Goal: Task Accomplishment & Management: Manage account settings

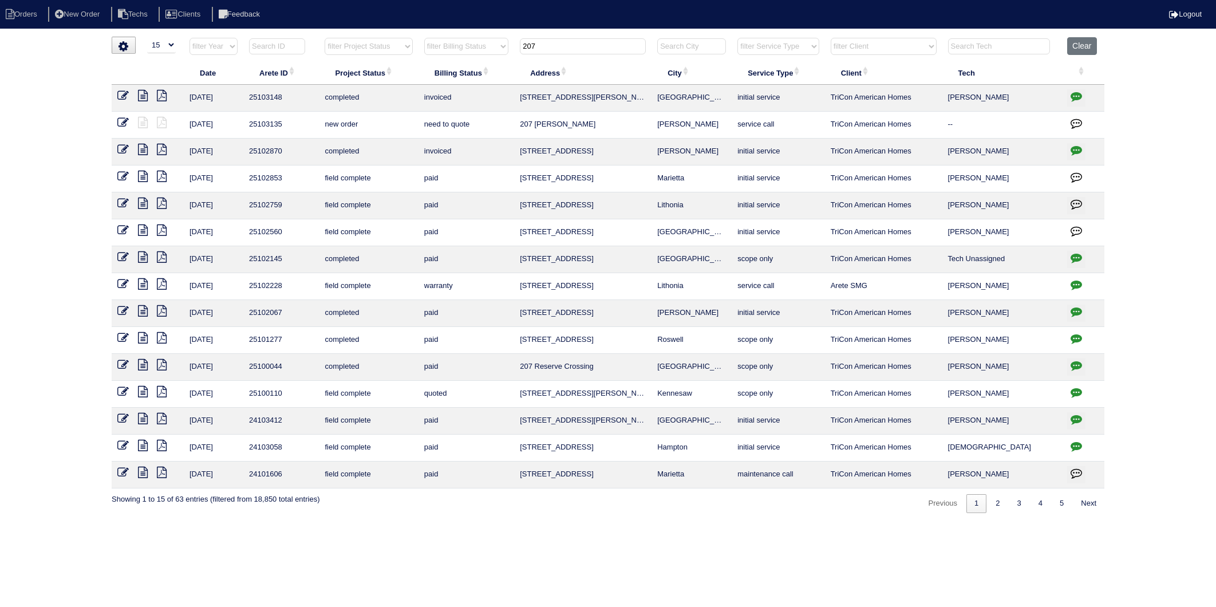
select select "15"
click at [1089, 48] on button "Clear" at bounding box center [1081, 46] width 29 height 18
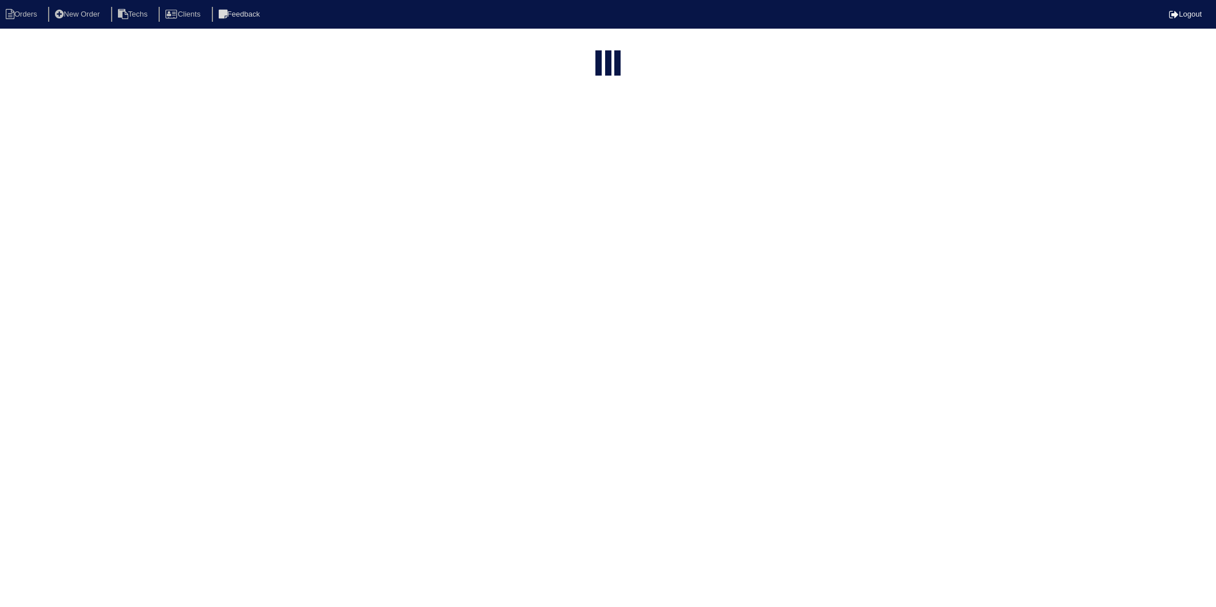
select select "15"
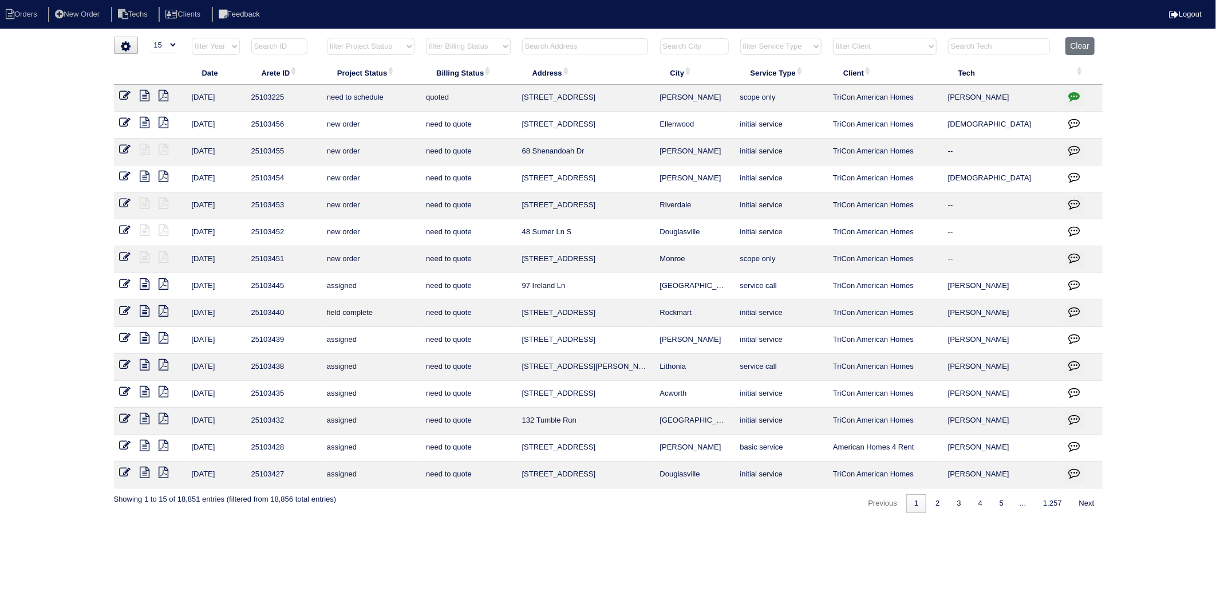
click at [566, 41] on input "text" at bounding box center [585, 46] width 126 height 16
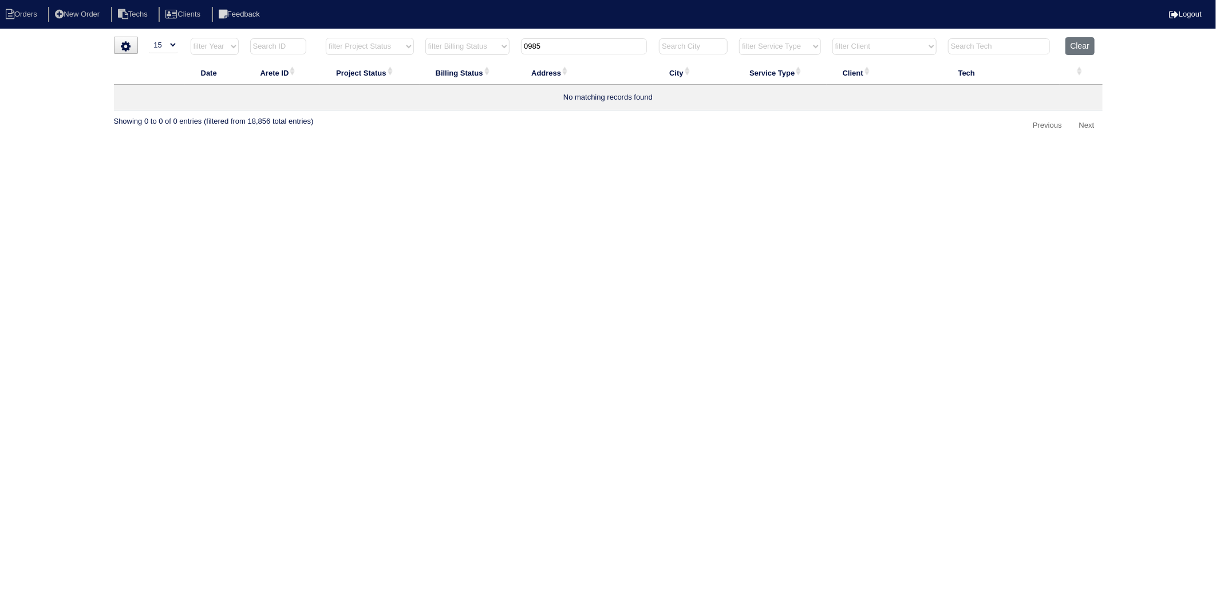
drag, startPoint x: 576, startPoint y: 50, endPoint x: 432, endPoint y: 78, distance: 147.0
click at [432, 78] on table "Date Arete ID Project Status Billing Status Address City Service Type Client Te…" at bounding box center [608, 73] width 989 height 73
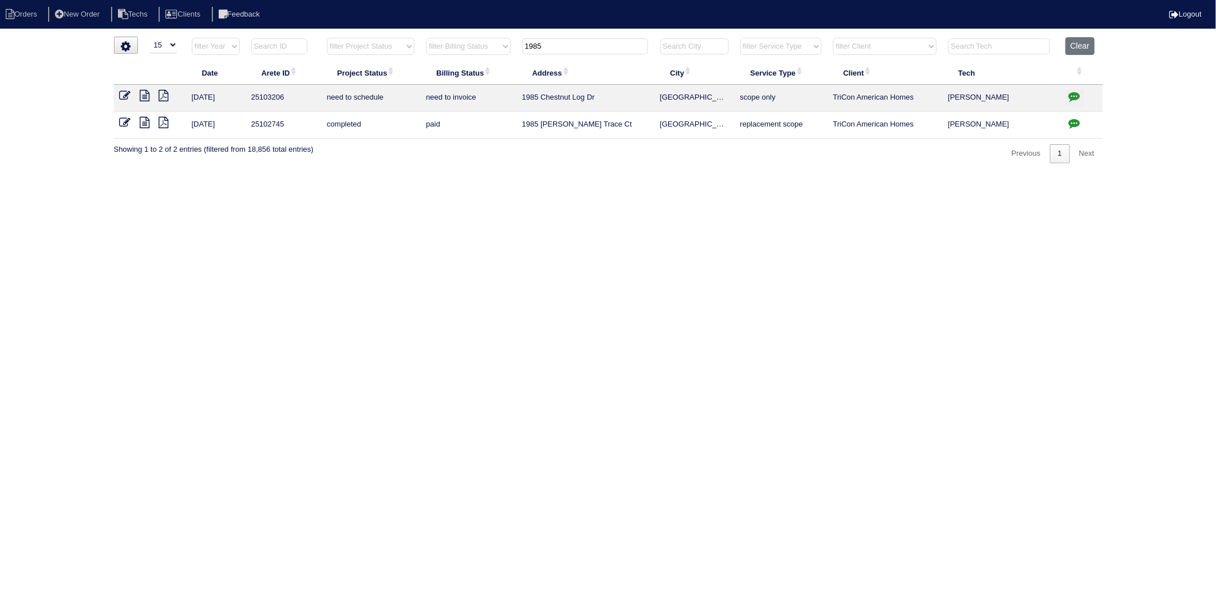
type input "1985"
click at [1072, 99] on icon "button" at bounding box center [1074, 95] width 11 height 11
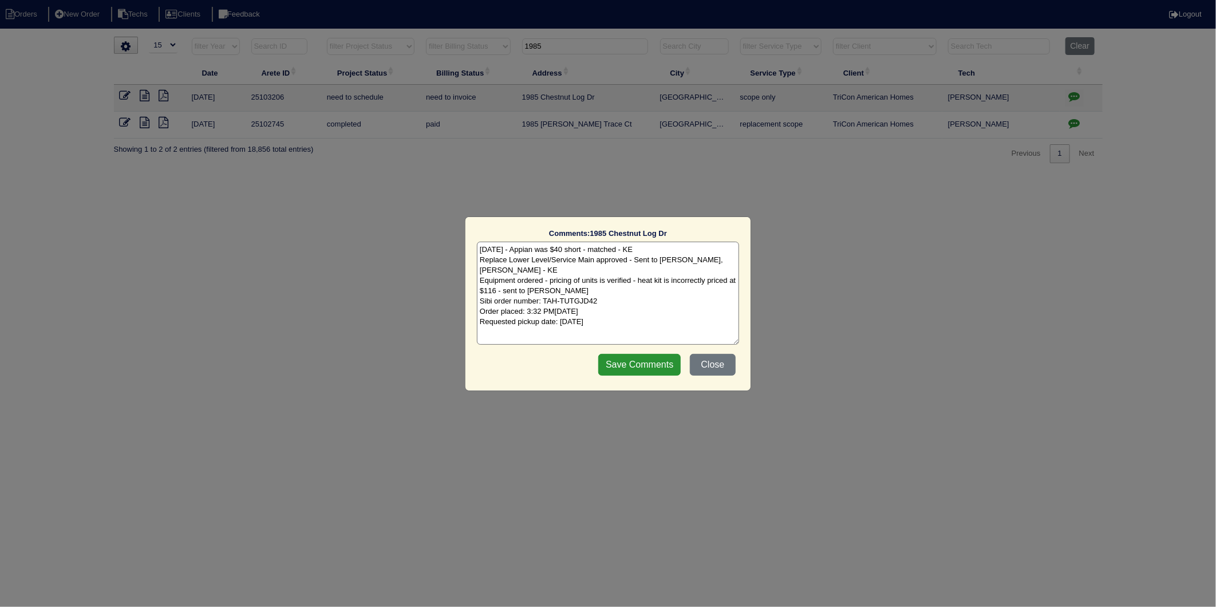
click at [649, 321] on textarea "9/10/25 - Appian was $40 short - matched - KE Replace Lower Level/Service Main …" at bounding box center [608, 293] width 262 height 103
type textarea "9/10/25 - Appian was $40 short - matched - KE Replace Lower Level/Service Main …"
click at [644, 367] on input "Save Comments" at bounding box center [639, 365] width 82 height 22
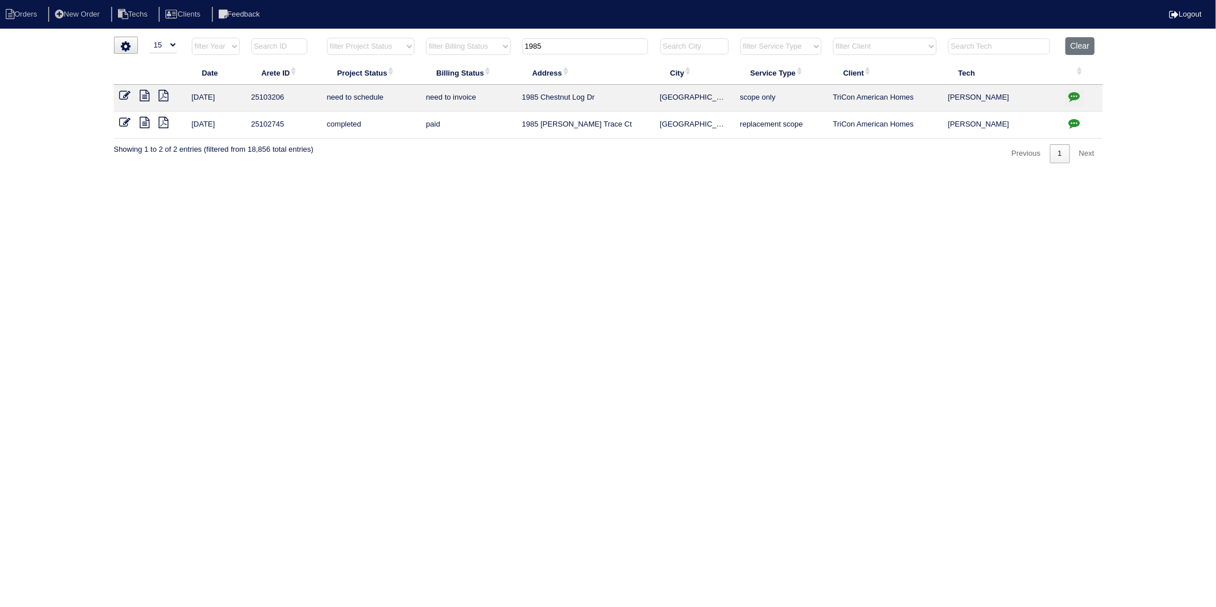
click at [123, 97] on icon at bounding box center [125, 95] width 11 height 11
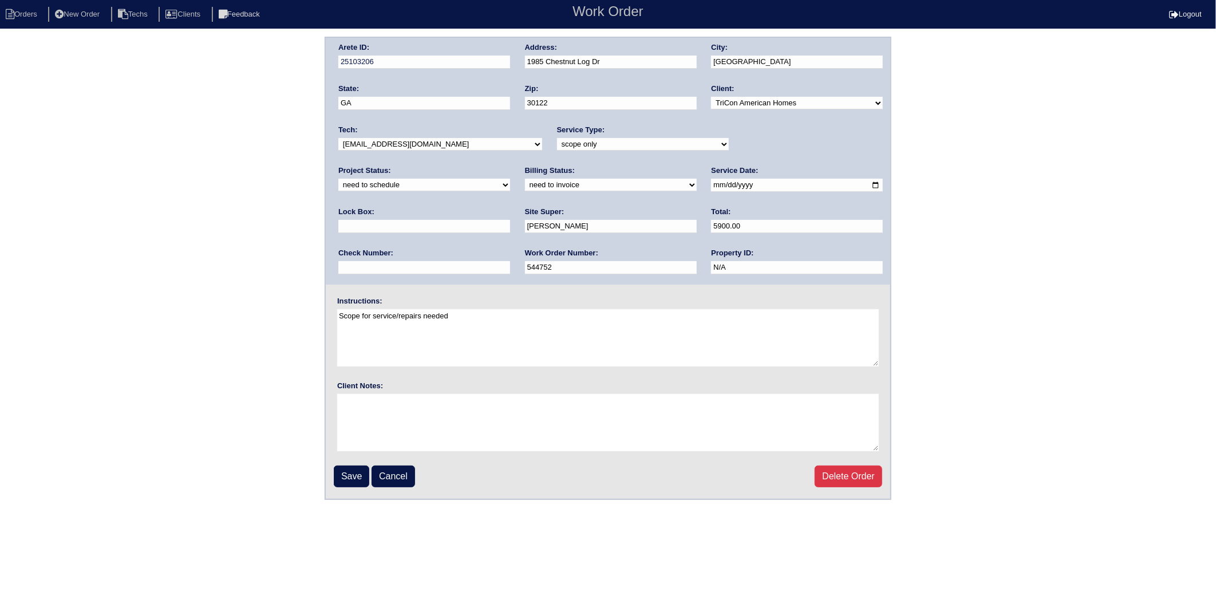
drag, startPoint x: 723, startPoint y: 145, endPoint x: 722, endPoint y: 151, distance: 6.5
click at [510, 179] on select "new order assigned in progress field complete need to schedule admin review arc…" at bounding box center [424, 185] width 172 height 13
select select "completed"
click at [510, 179] on select "new order assigned in progress field complete need to schedule admin review arc…" at bounding box center [424, 185] width 172 height 13
click at [525, 185] on select "need to quote quoted need to invoice invoiced paid warranty purchase order need…" at bounding box center [611, 185] width 172 height 13
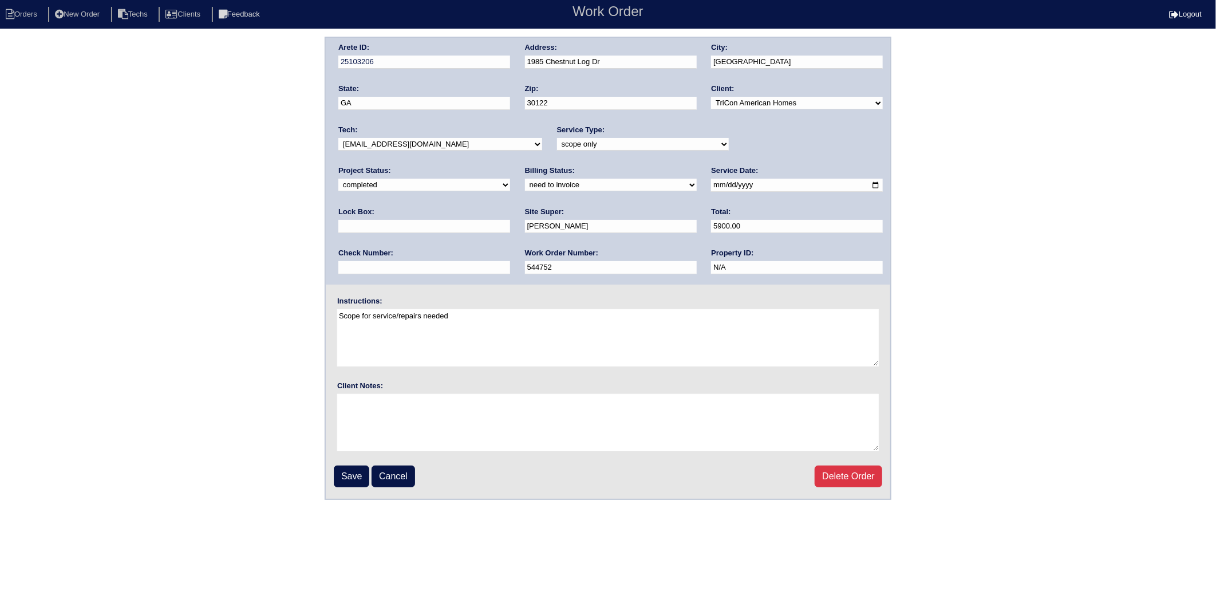
select select "invoiced"
click at [525, 179] on select "need to quote quoted need to invoice invoiced paid warranty purchase order need…" at bounding box center [611, 185] width 172 height 13
click at [350, 474] on input "Save" at bounding box center [352, 477] width 36 height 22
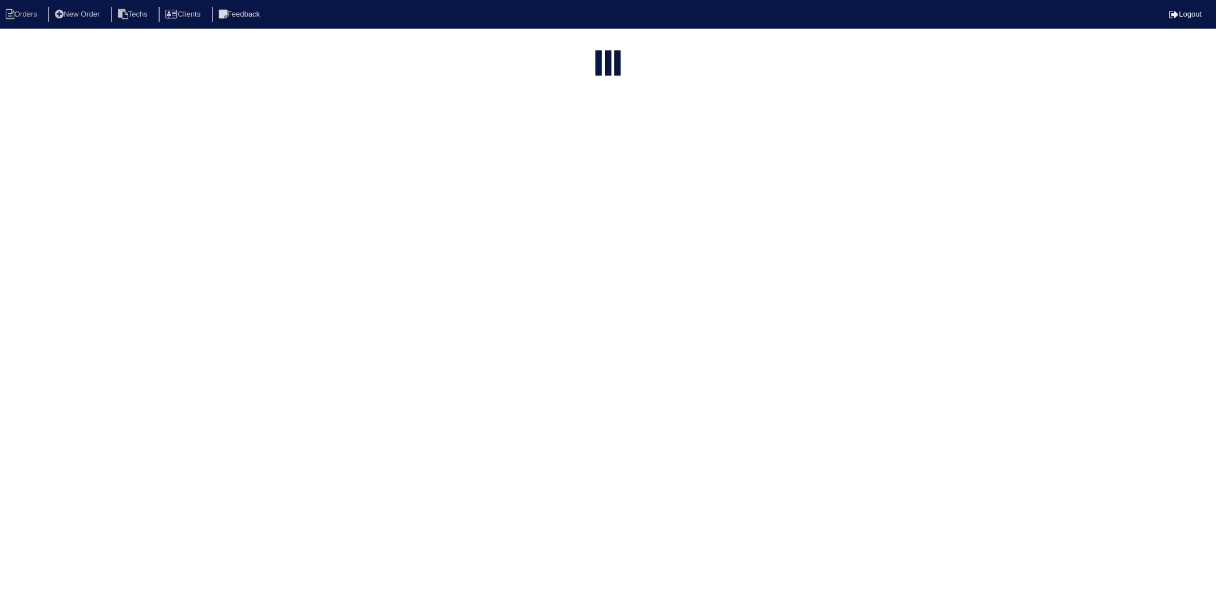
select select "15"
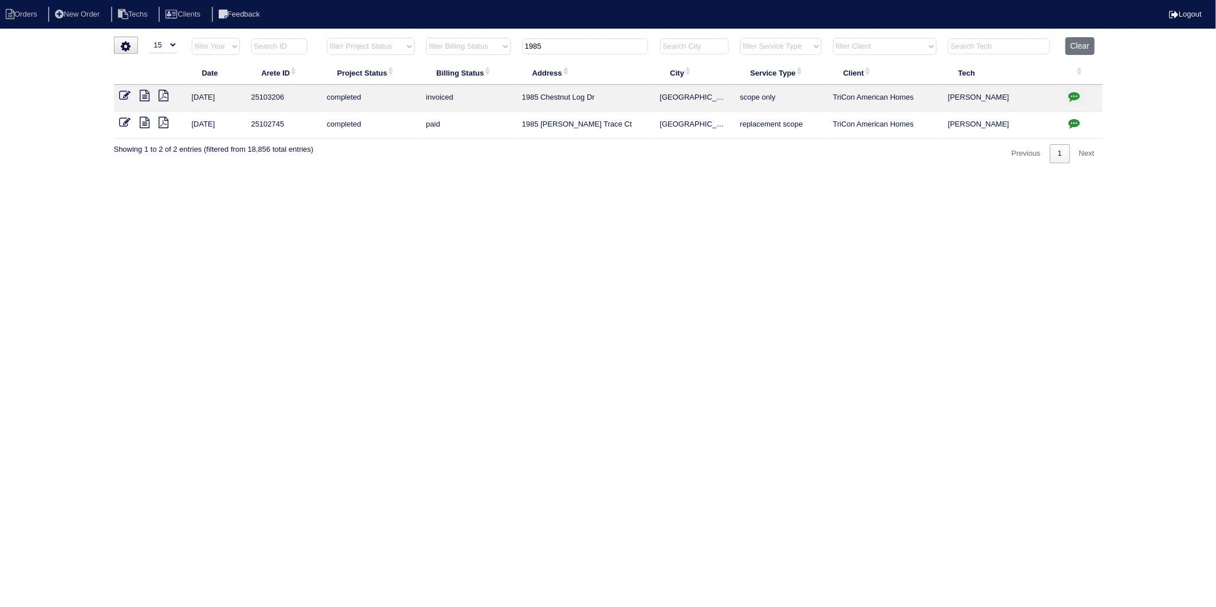
drag, startPoint x: 556, startPoint y: 42, endPoint x: 472, endPoint y: 66, distance: 87.0
click at [472, 66] on table "Date Arete ID Project Status Billing Status Address City Service Type Client Te…" at bounding box center [608, 87] width 989 height 101
type input "155"
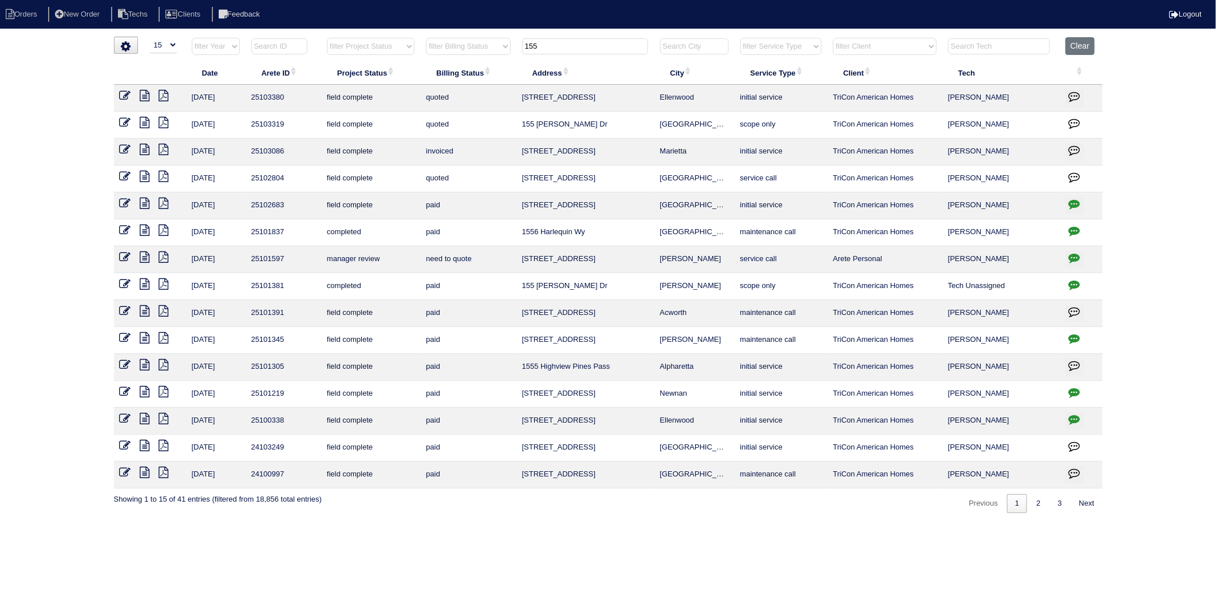
click at [124, 98] on icon at bounding box center [125, 95] width 11 height 11
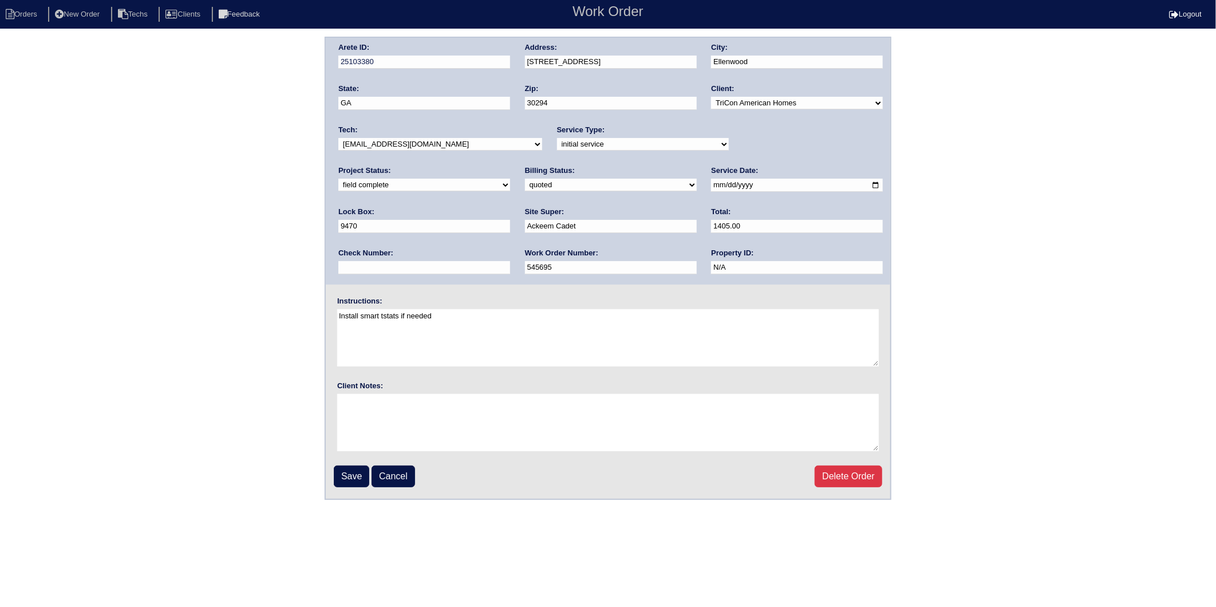
click at [348, 472] on input "Save" at bounding box center [352, 477] width 36 height 22
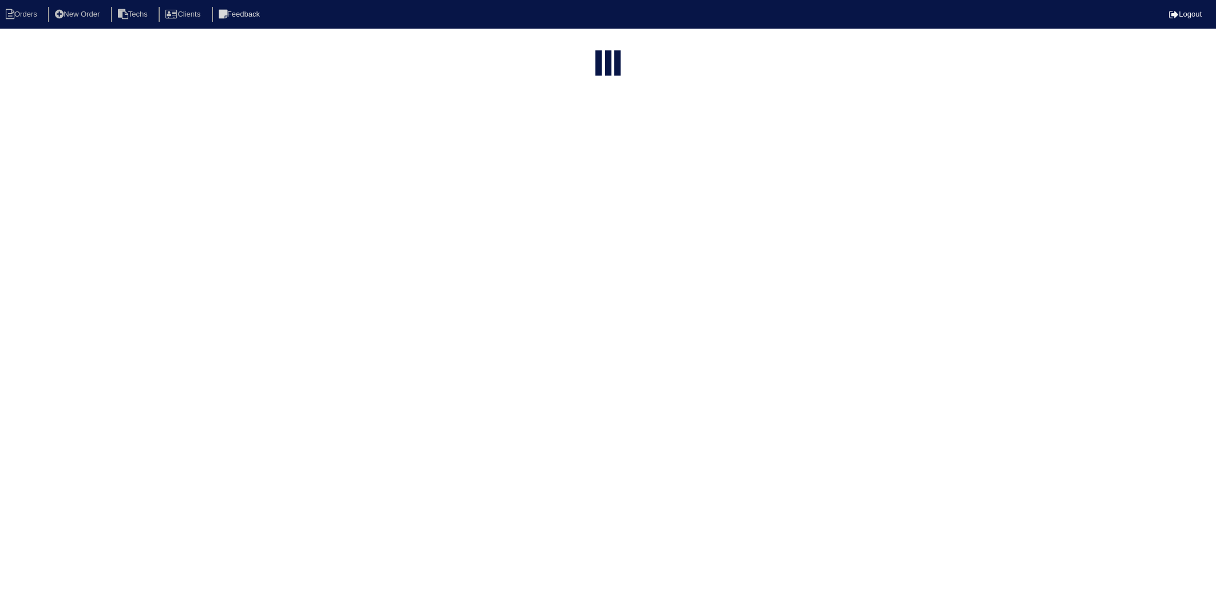
select select "15"
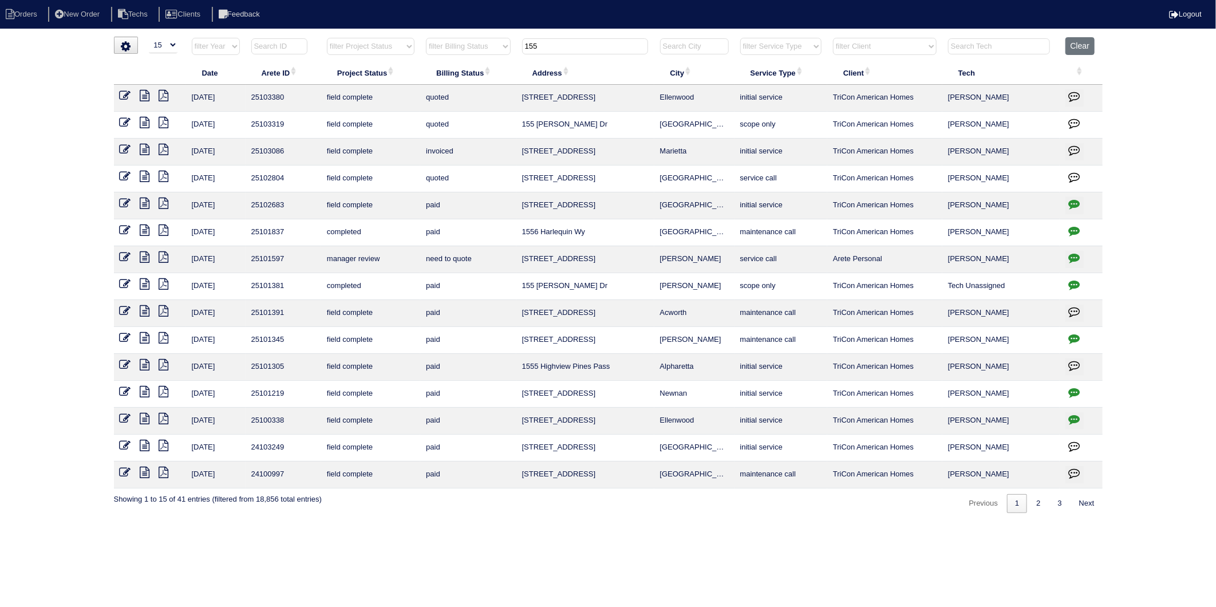
click at [565, 56] on th "155" at bounding box center [586, 48] width 138 height 23
drag, startPoint x: 560, startPoint y: 52, endPoint x: 449, endPoint y: 81, distance: 114.7
click at [449, 81] on table "Date Arete ID Project Status Billing Status Address City Service Type Client Te…" at bounding box center [608, 262] width 989 height 451
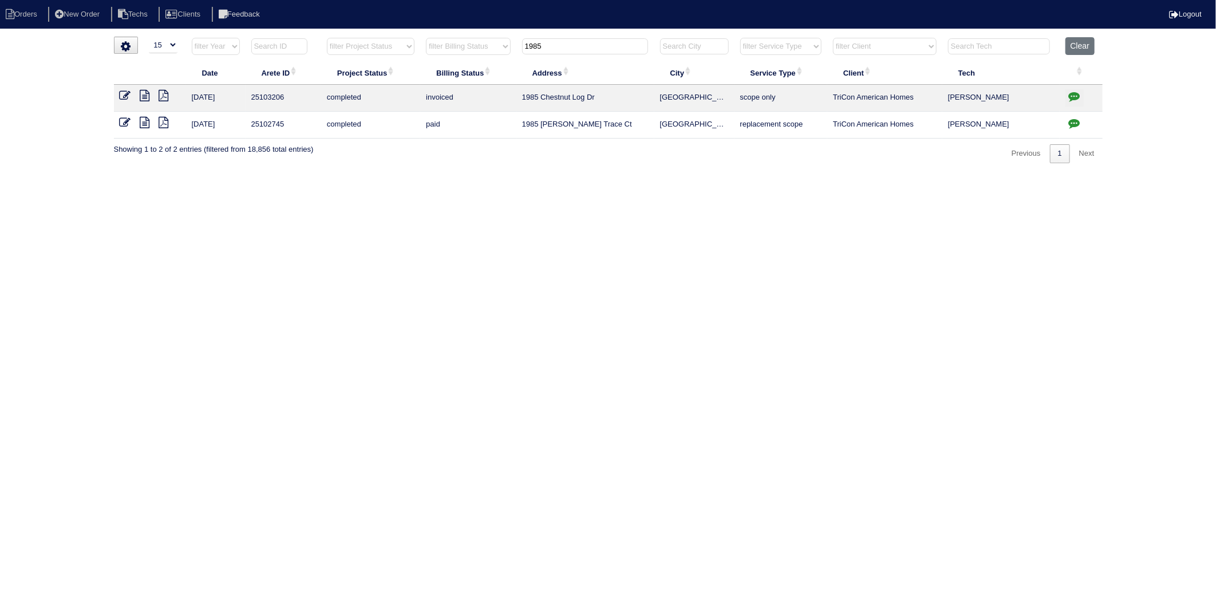
drag, startPoint x: 562, startPoint y: 49, endPoint x: 487, endPoint y: 67, distance: 76.7
click at [487, 67] on table "Date Arete ID Project Status Billing Status Address City Service Type Client Te…" at bounding box center [608, 87] width 989 height 101
drag, startPoint x: 503, startPoint y: 52, endPoint x: 460, endPoint y: 59, distance: 43.6
click at [460, 59] on tr "filter Year -- Any Year -- 2025 2024 2023 2022 2021 2020 2019 filter Project St…" at bounding box center [608, 48] width 989 height 23
type input "2734"
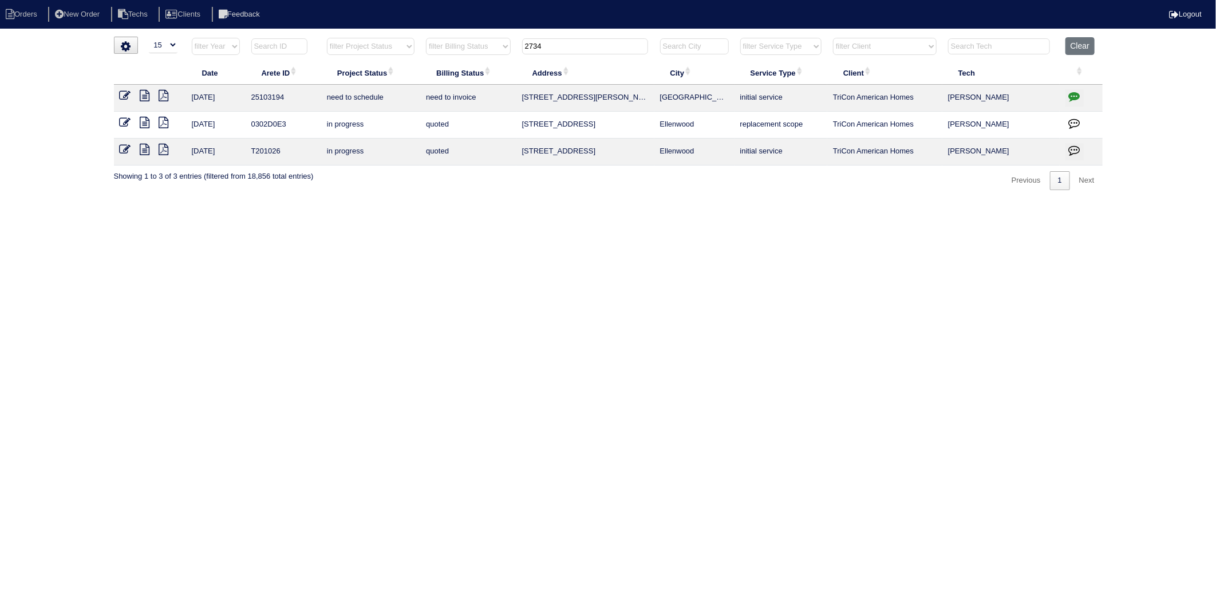
drag, startPoint x: 1074, startPoint y: 96, endPoint x: 1062, endPoint y: 104, distance: 14.5
click at [1074, 96] on icon "button" at bounding box center [1074, 95] width 11 height 11
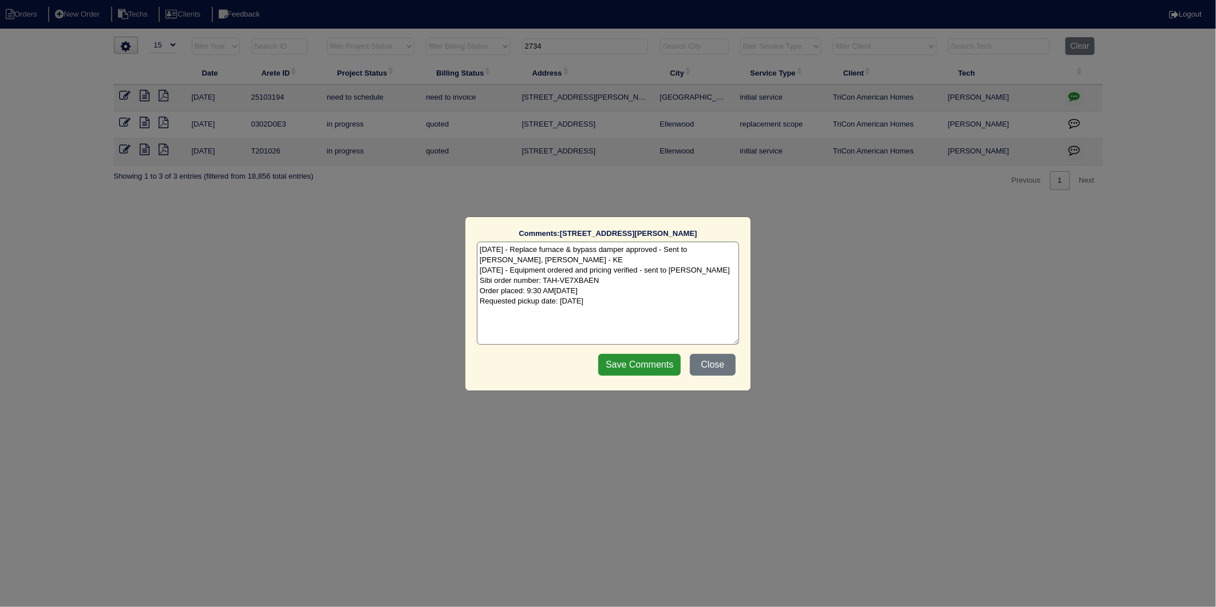
click at [653, 306] on textarea "9/15/25 - Replace furnace & bypass damper approved - Sent to Dan, Payton, Reeca…" at bounding box center [608, 293] width 262 height 103
type textarea "9/15/25 - Replace furnace & bypass damper approved - Sent to Dan, Payton, Reeca…"
click at [643, 364] on input "Save Comments" at bounding box center [639, 365] width 82 height 22
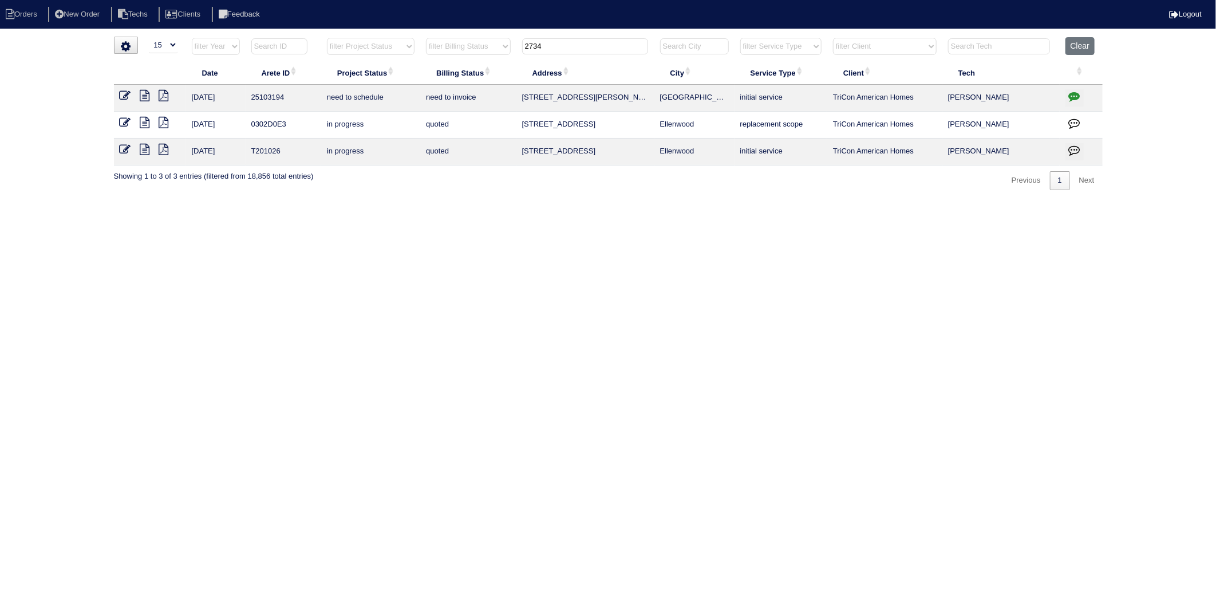
click at [121, 95] on icon at bounding box center [125, 95] width 11 height 11
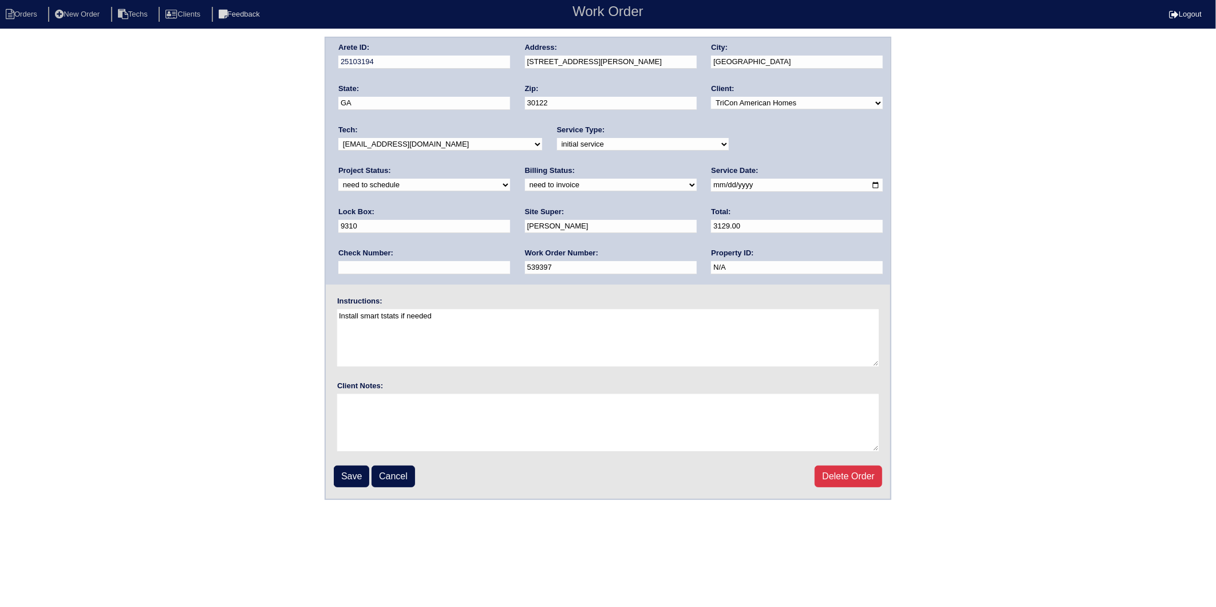
click at [525, 186] on select "need to quote quoted need to invoice invoiced paid warranty purchase order need…" at bounding box center [611, 185] width 172 height 13
select select "invoiced"
click at [525, 179] on select "need to quote quoted need to invoice invoiced paid warranty purchase order need…" at bounding box center [611, 185] width 172 height 13
click at [510, 179] on select "new order assigned in progress field complete need to schedule admin review arc…" at bounding box center [424, 185] width 172 height 13
select select "completed"
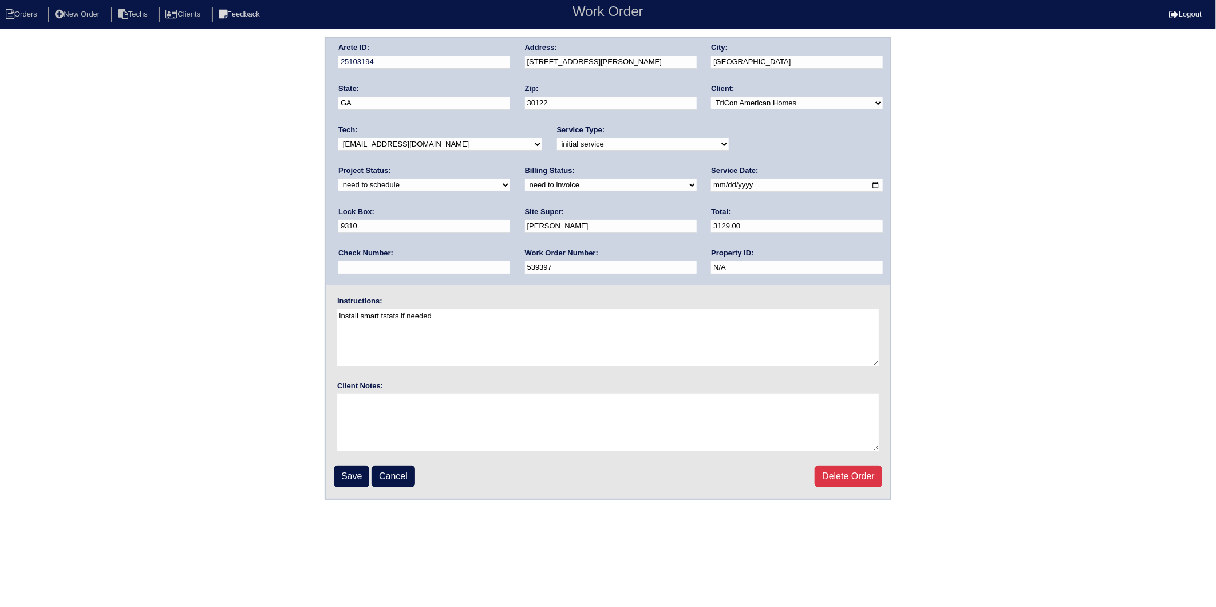
click at [510, 179] on select "new order assigned in progress field complete need to schedule admin review arc…" at bounding box center [424, 185] width 172 height 13
click at [352, 474] on input "Save" at bounding box center [352, 477] width 36 height 22
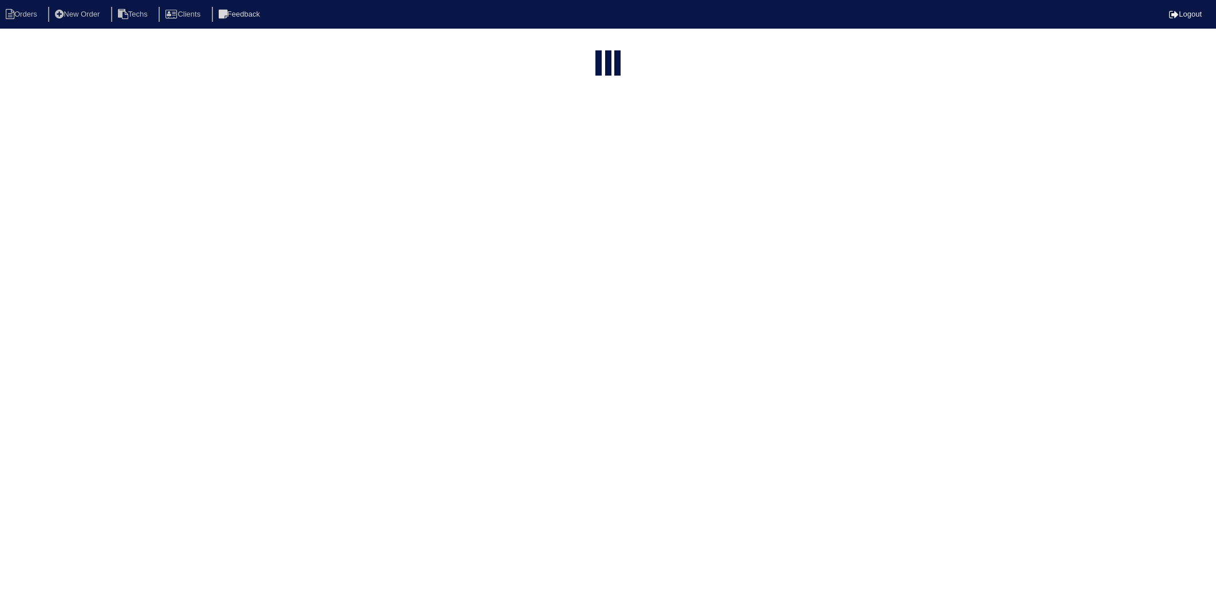
select select "15"
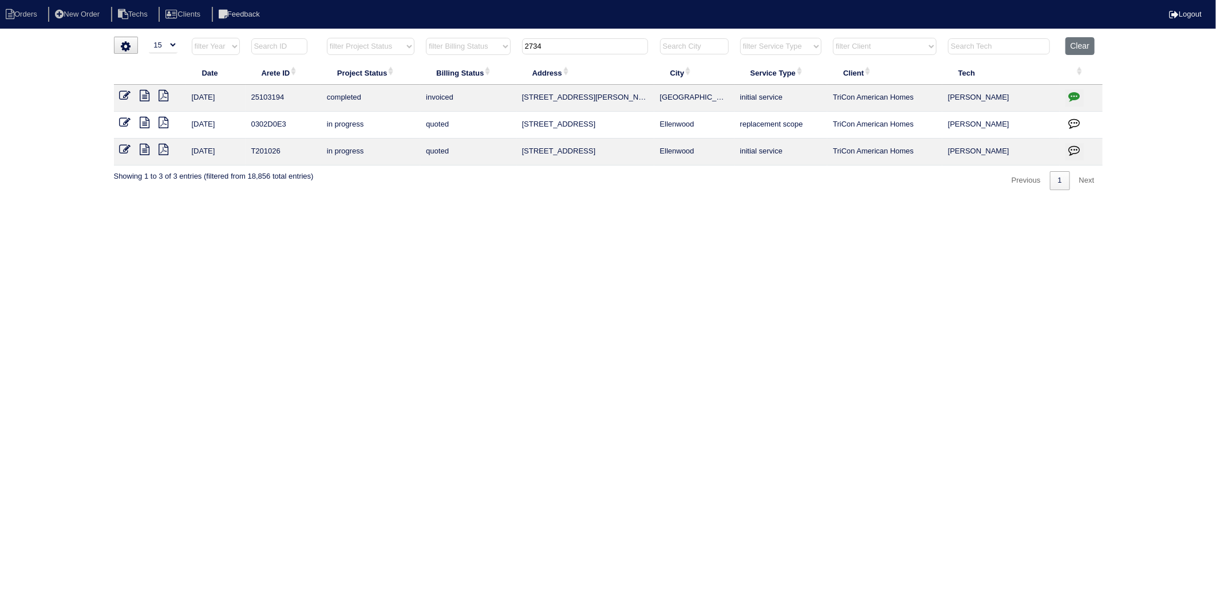
drag, startPoint x: 525, startPoint y: 53, endPoint x: 450, endPoint y: 71, distance: 77.1
click at [450, 71] on table "Date Arete ID Project Status Billing Status Address City Service Type Client Te…" at bounding box center [608, 101] width 989 height 128
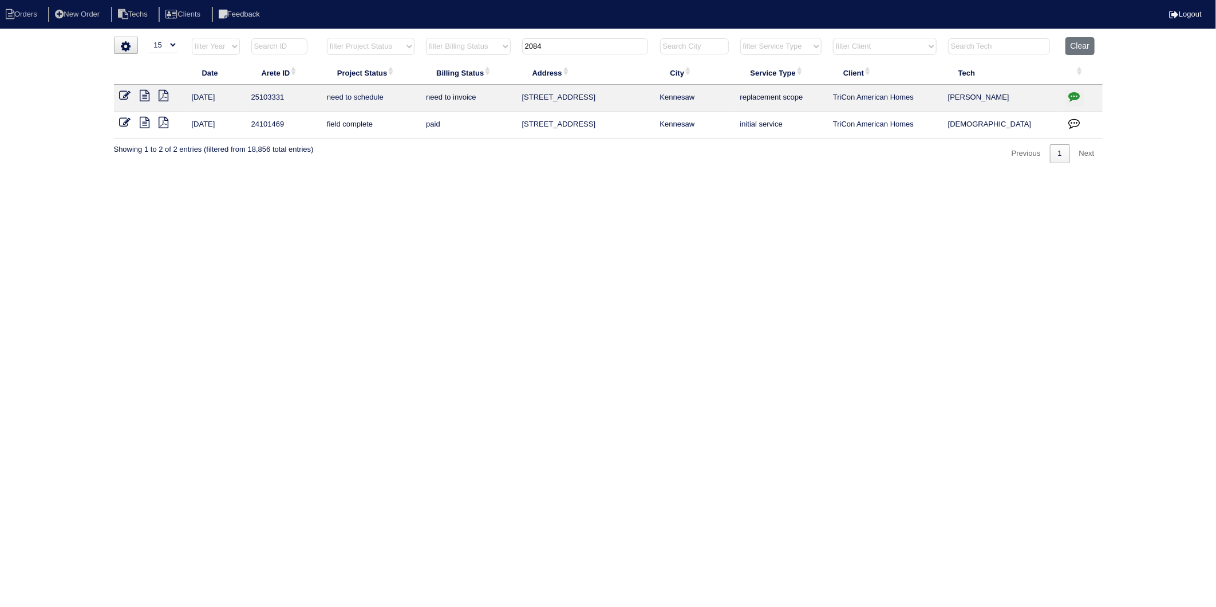
type input "2084"
click at [1072, 96] on icon "button" at bounding box center [1074, 95] width 11 height 11
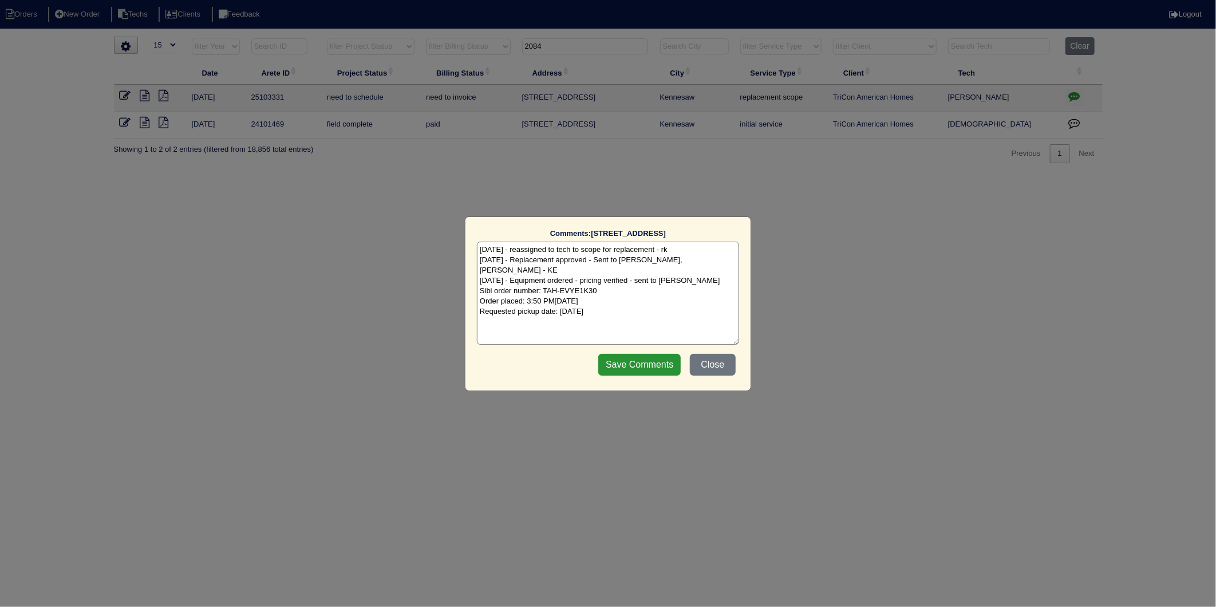
click at [635, 307] on textarea "9/12/25 - reassigned to tech to scope for replacement - rk 9/15/25 - Replacemen…" at bounding box center [608, 293] width 262 height 103
type textarea "9/12/25 - reassigned to tech to scope for replacement - rk 9/15/25 - Replacemen…"
click at [644, 362] on input "Save Comments" at bounding box center [639, 365] width 82 height 22
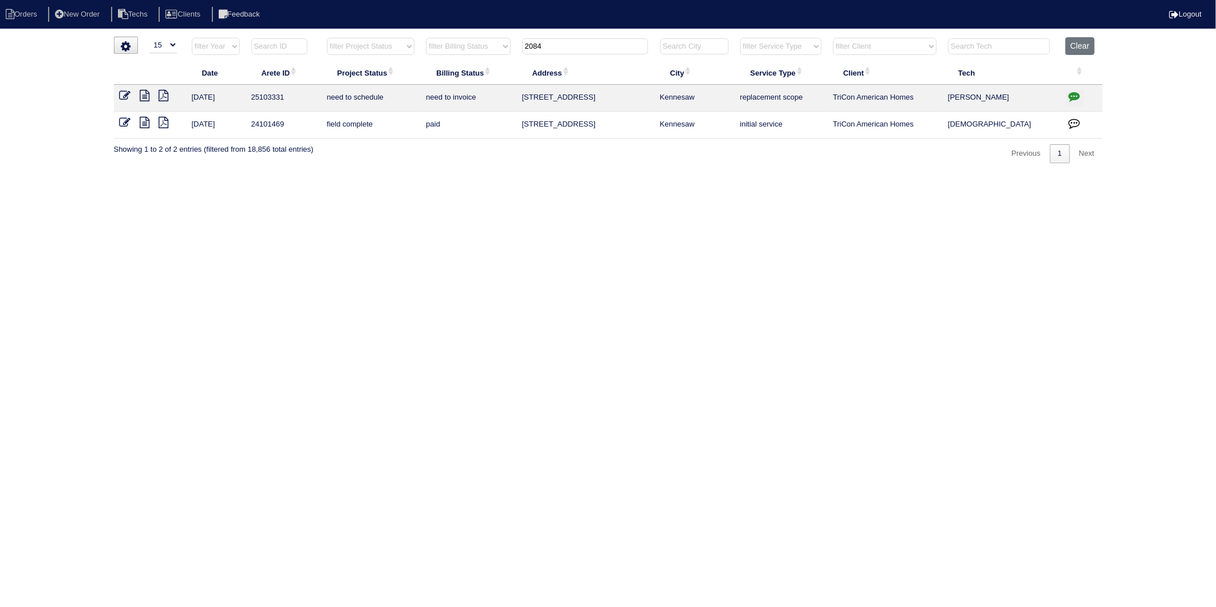
click at [122, 97] on icon at bounding box center [125, 95] width 11 height 11
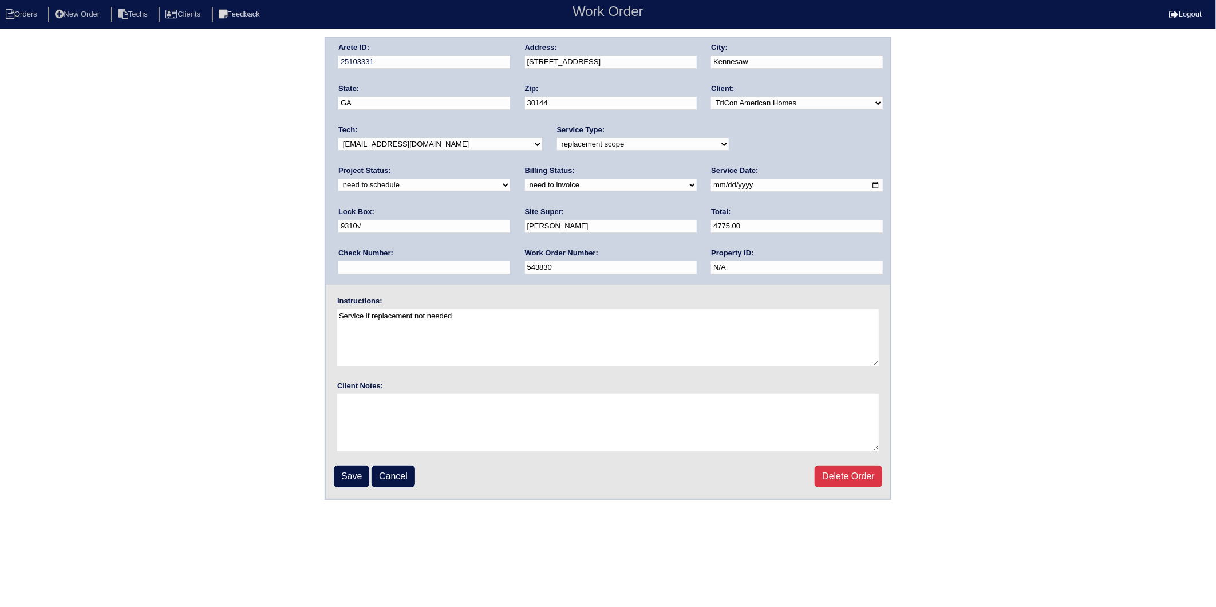
click at [510, 166] on div "Project Status: new order assigned in progress field complete need to schedule …" at bounding box center [424, 181] width 172 height 31
click at [510, 179] on select "new order assigned in progress field complete need to schedule admin review arc…" at bounding box center [424, 185] width 172 height 13
select select "completed"
click at [510, 179] on select "new order assigned in progress field complete need to schedule admin review arc…" at bounding box center [424, 185] width 172 height 13
click at [525, 180] on select "need to quote quoted need to invoice invoiced paid warranty purchase order need…" at bounding box center [611, 185] width 172 height 13
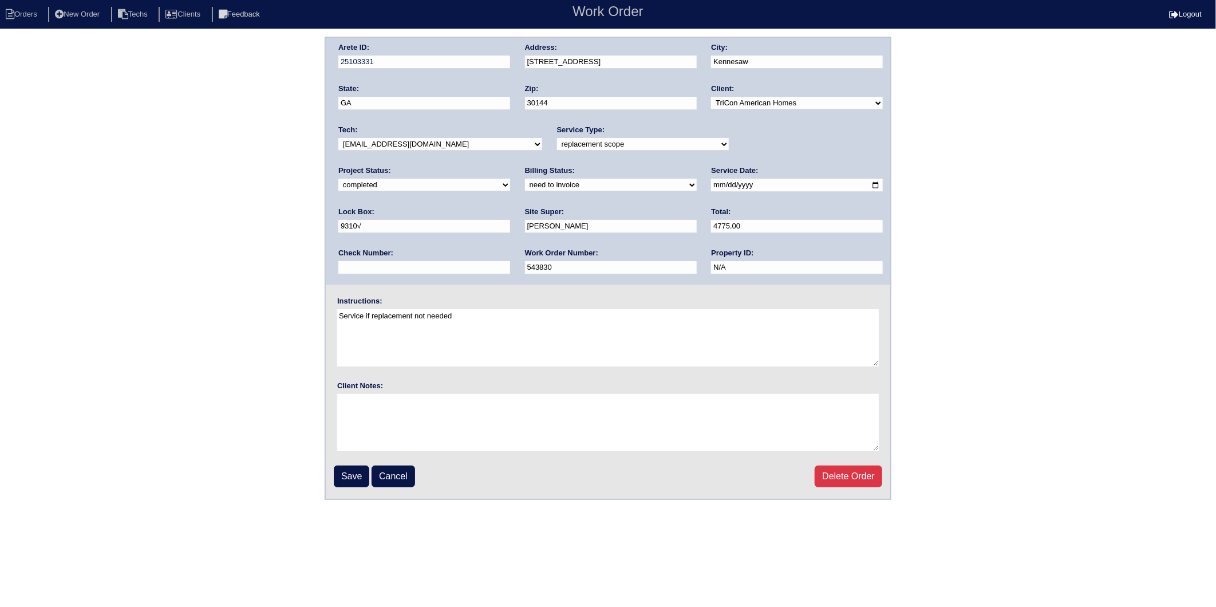
select select "invoiced"
click at [525, 179] on select "need to quote quoted need to invoice invoiced paid warranty purchase order need…" at bounding box center [611, 185] width 172 height 13
click at [345, 478] on input "Save" at bounding box center [352, 477] width 36 height 22
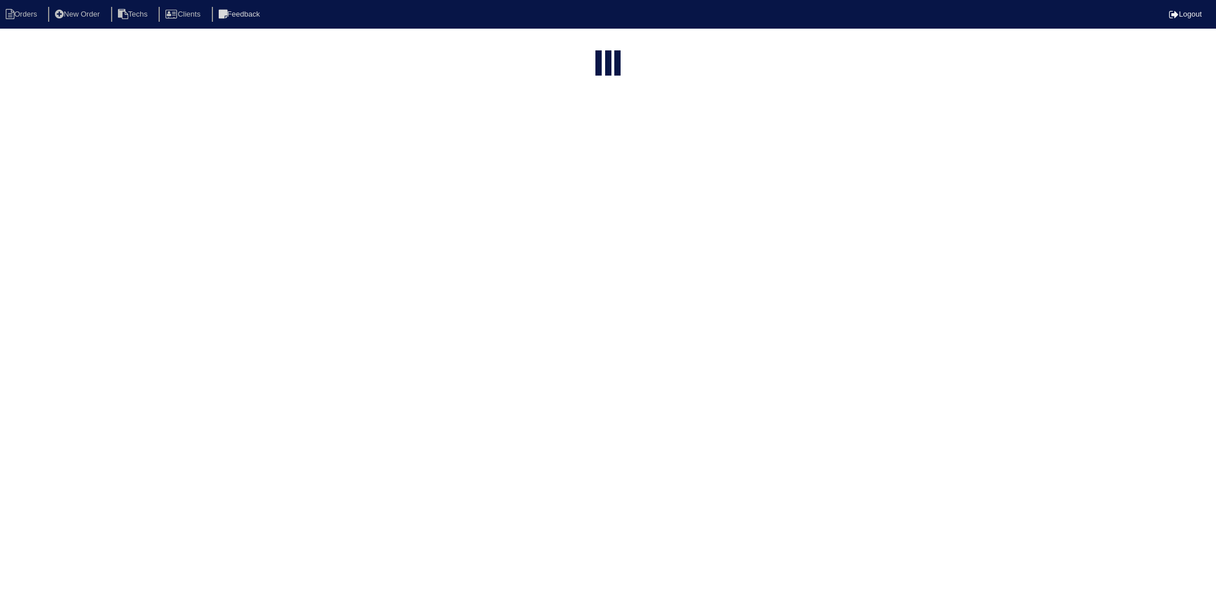
select select "15"
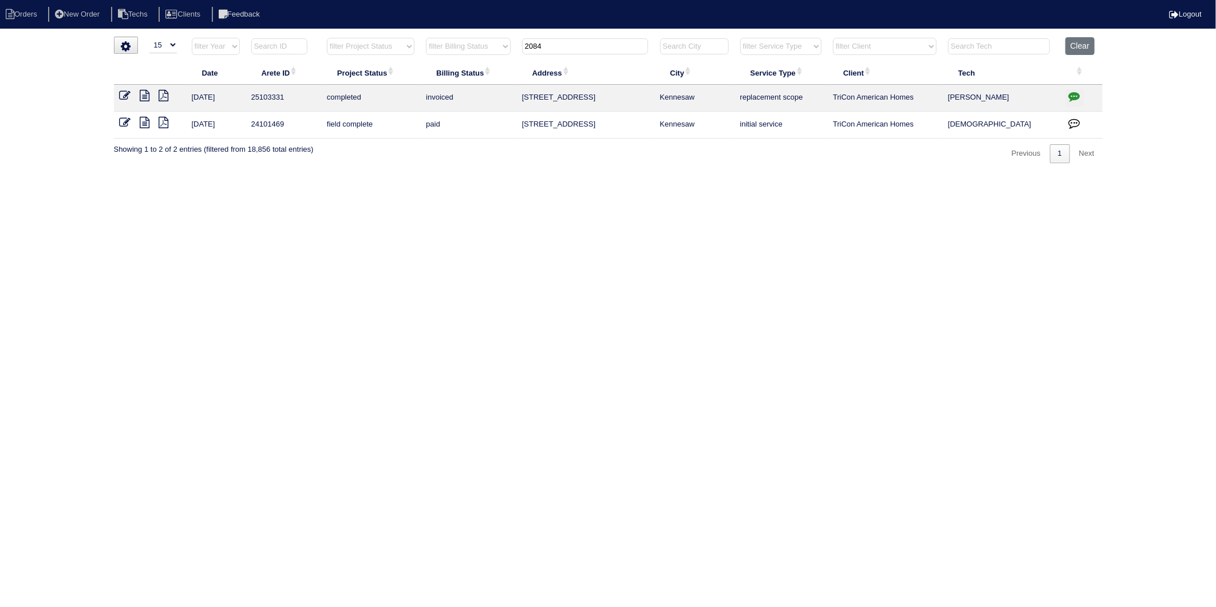
drag, startPoint x: 550, startPoint y: 44, endPoint x: 454, endPoint y: 82, distance: 104.1
click at [451, 78] on table "Date Arete ID Project Status Billing Status Address City Service Type Client Te…" at bounding box center [608, 87] width 989 height 101
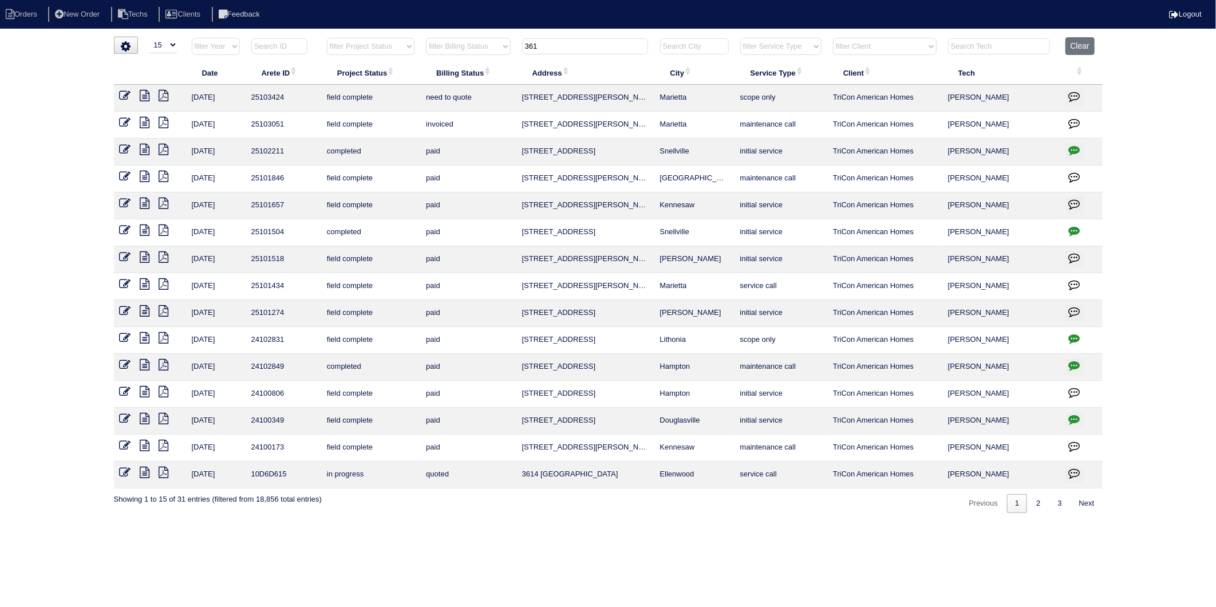
drag, startPoint x: 546, startPoint y: 44, endPoint x: 483, endPoint y: 55, distance: 64.6
click at [483, 55] on tr "filter Year -- Any Year -- 2025 2024 2023 2022 2021 2020 2019 filter Project St…" at bounding box center [608, 48] width 989 height 23
type input "5491"
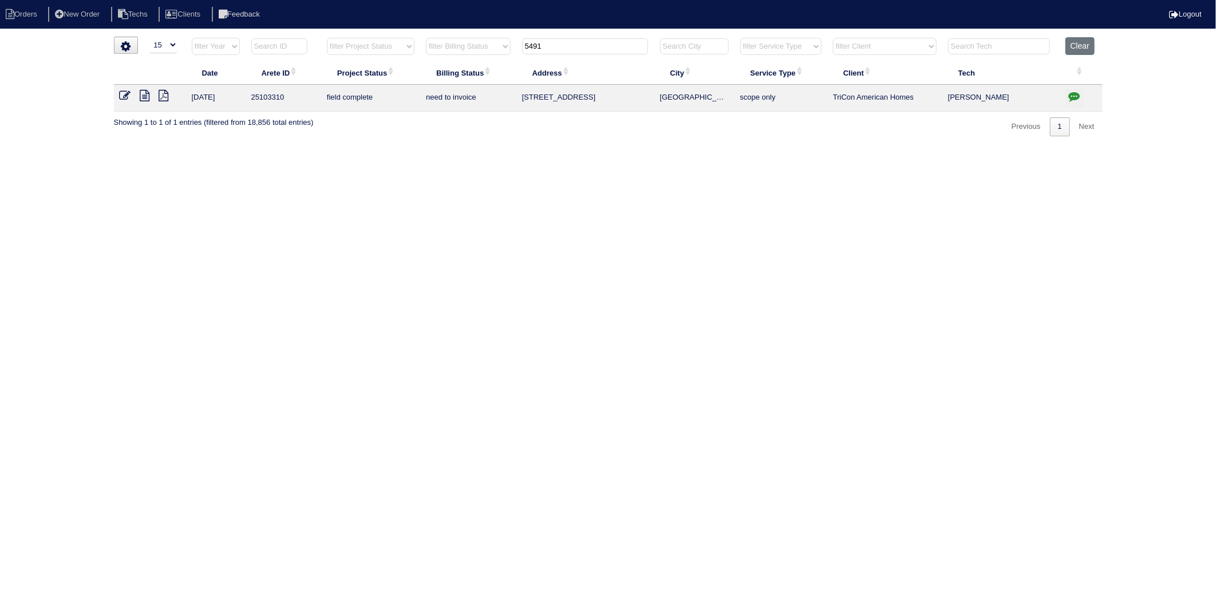
drag, startPoint x: 219, startPoint y: 157, endPoint x: 164, endPoint y: 144, distance: 56.4
click at [219, 148] on html "Orders New Order Techs Clients Feedback Logout Orders New Order Users Clients M…" at bounding box center [608, 74] width 1216 height 148
click at [145, 95] on icon at bounding box center [145, 95] width 10 height 11
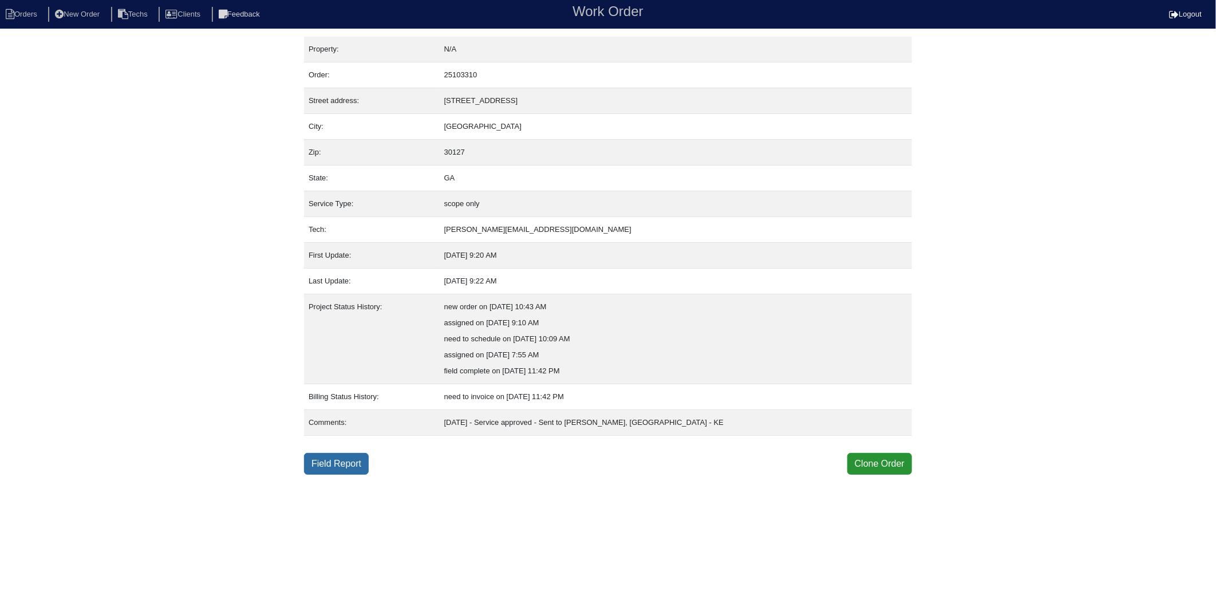
click at [345, 459] on link "Field Report" at bounding box center [336, 464] width 65 height 22
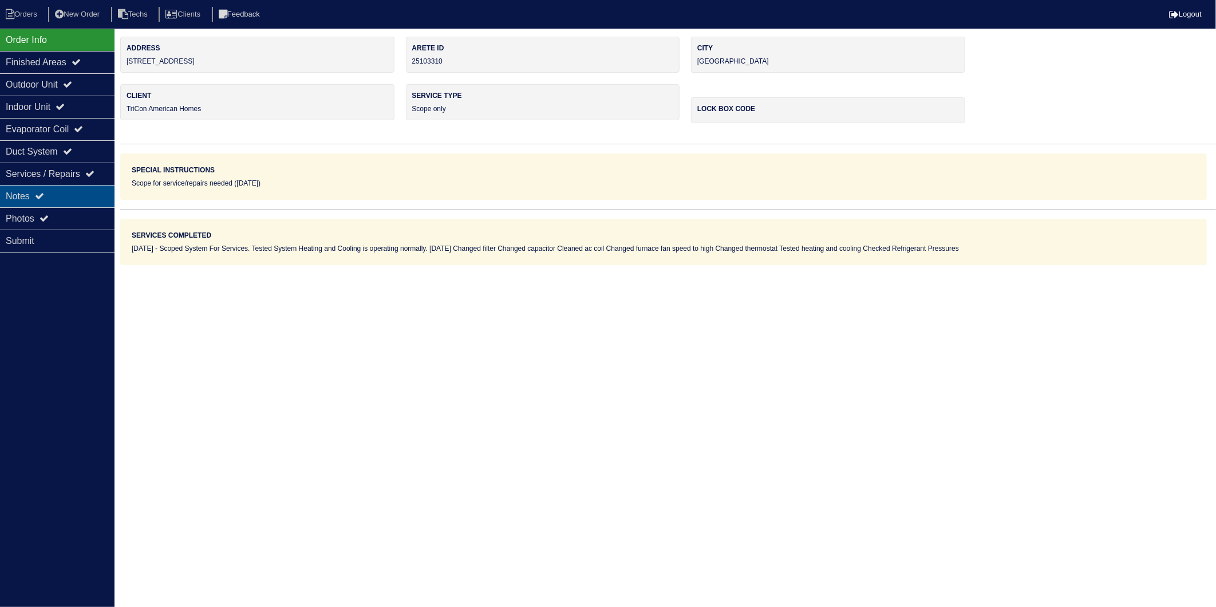
click at [42, 197] on icon at bounding box center [39, 195] width 9 height 9
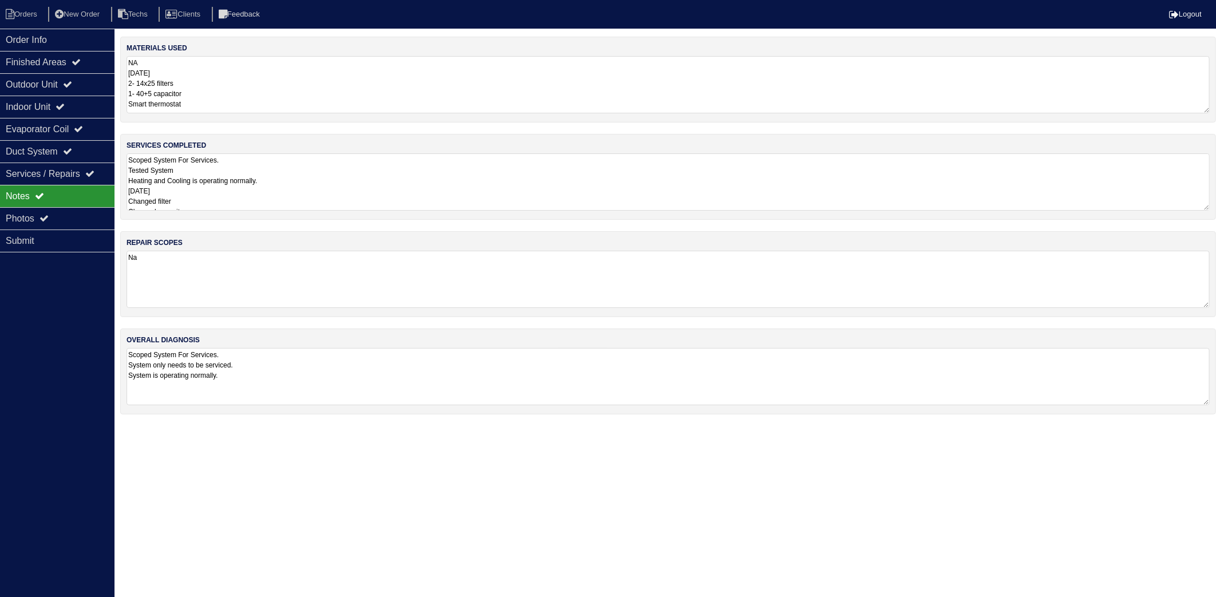
click at [218, 72] on textarea "NA 9/16/25 2- 14x25 filters 1- 40+5 capacitor Smart thermostat" at bounding box center [668, 84] width 1083 height 57
click at [41, 13] on li "Orders" at bounding box center [23, 14] width 46 height 15
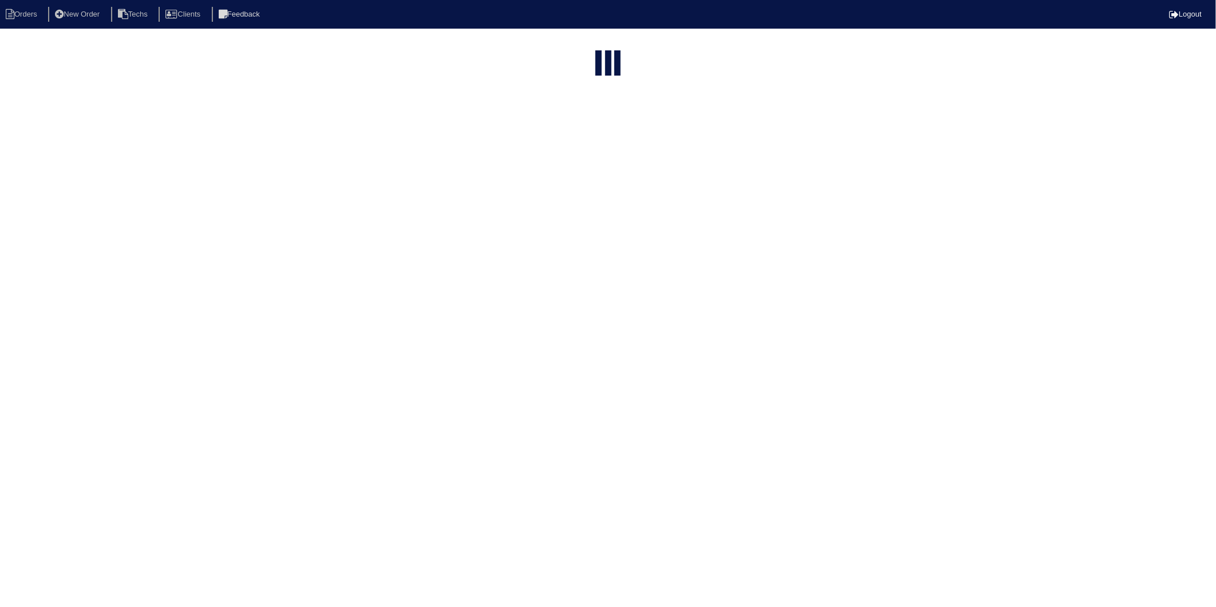
select select "15"
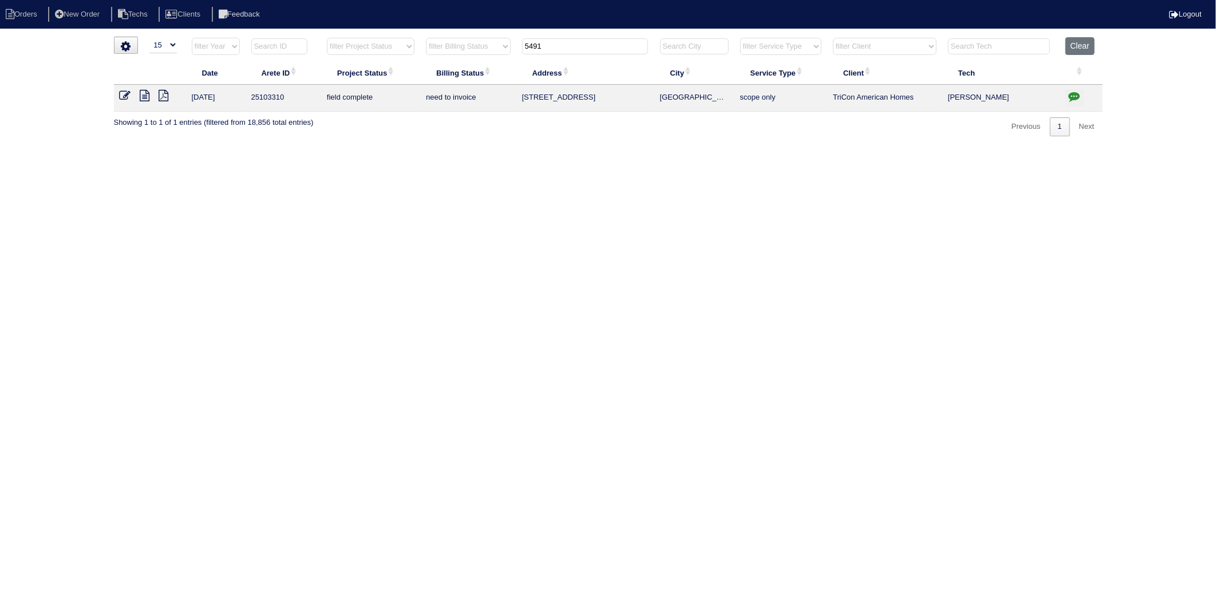
click at [123, 96] on icon at bounding box center [125, 95] width 11 height 11
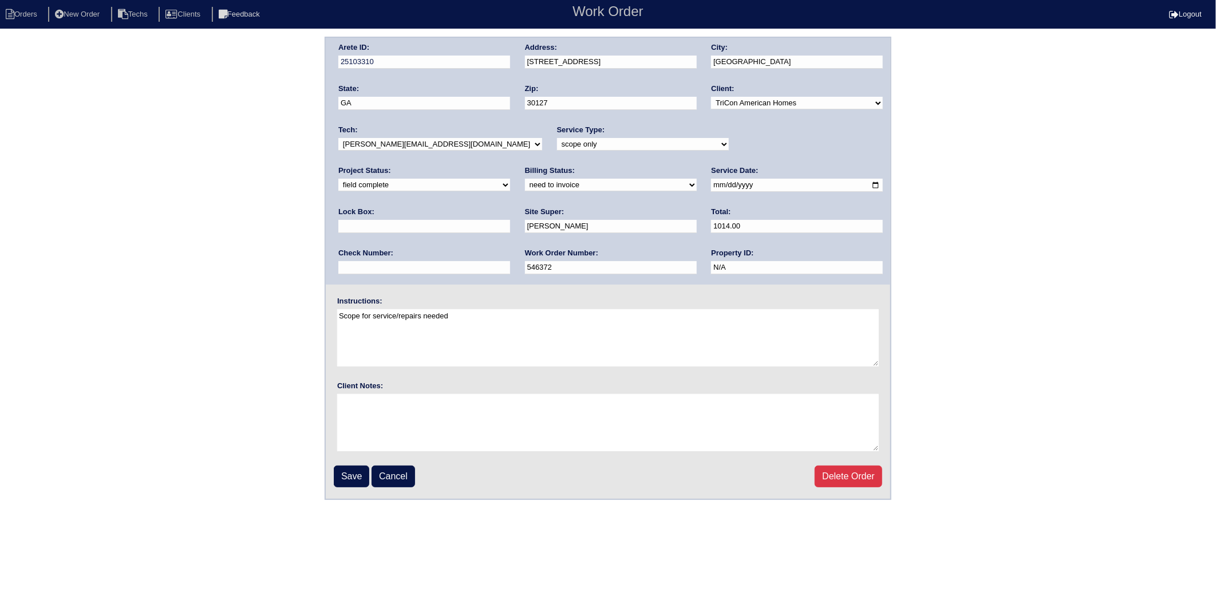
click at [525, 187] on select "need to quote quoted need to invoice invoiced paid warranty purchase order need…" at bounding box center [611, 185] width 172 height 13
click at [525, 179] on select "need to quote quoted need to invoice invoiced paid warranty purchase order need…" at bounding box center [611, 185] width 172 height 13
click at [525, 184] on select "need to quote quoted need to invoice invoiced paid warranty purchase order need…" at bounding box center [611, 185] width 172 height 13
select select "invoiced"
click at [525, 179] on select "need to quote quoted need to invoice invoiced paid warranty purchase order need…" at bounding box center [611, 185] width 172 height 13
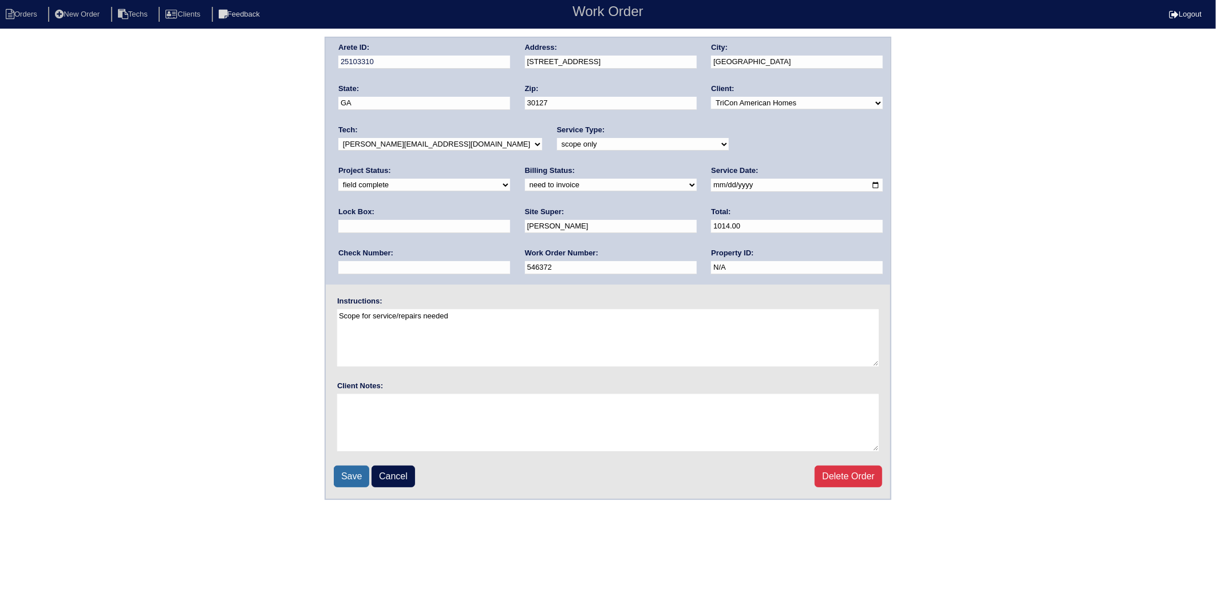
click at [354, 472] on input "Save" at bounding box center [352, 477] width 36 height 22
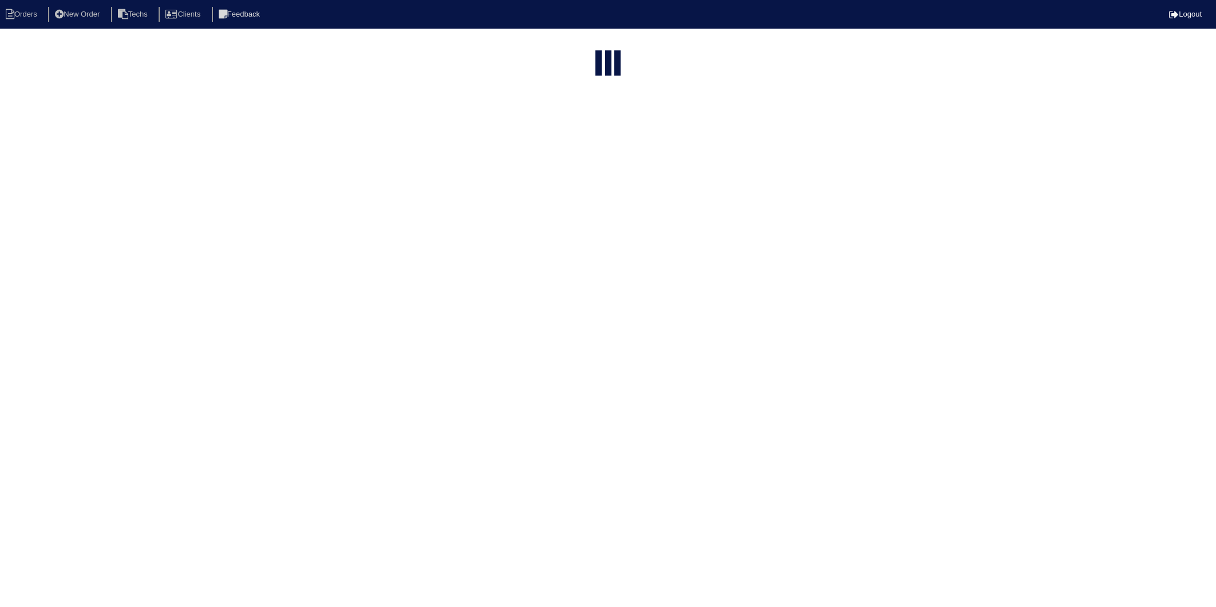
select select "15"
type input "5491"
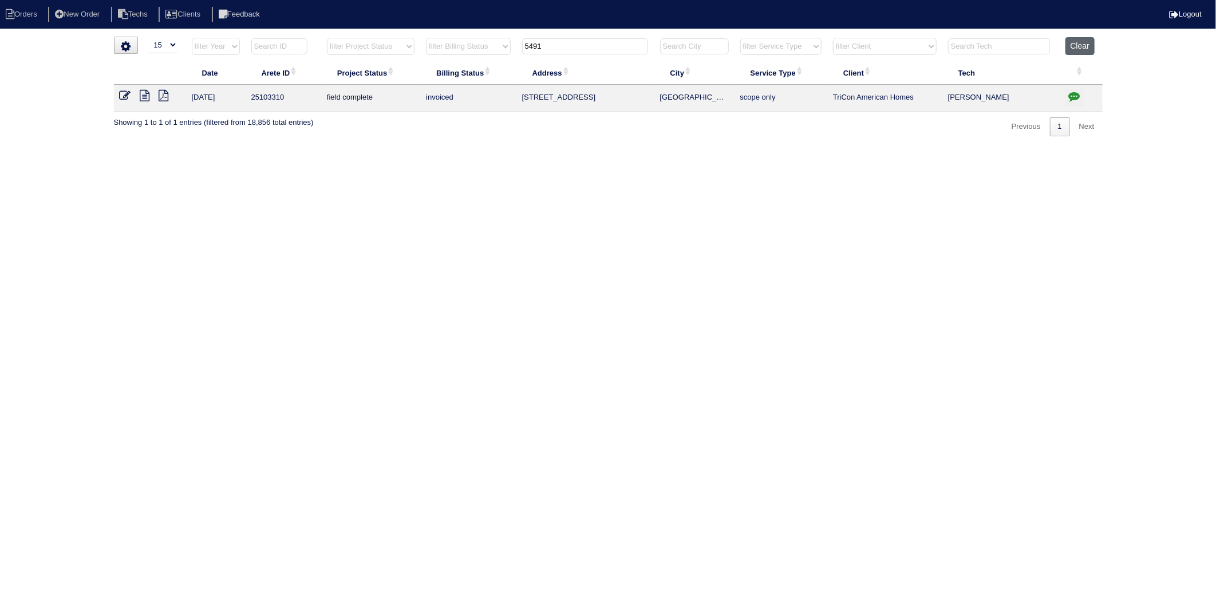
click at [1072, 46] on button "Clear" at bounding box center [1080, 46] width 29 height 18
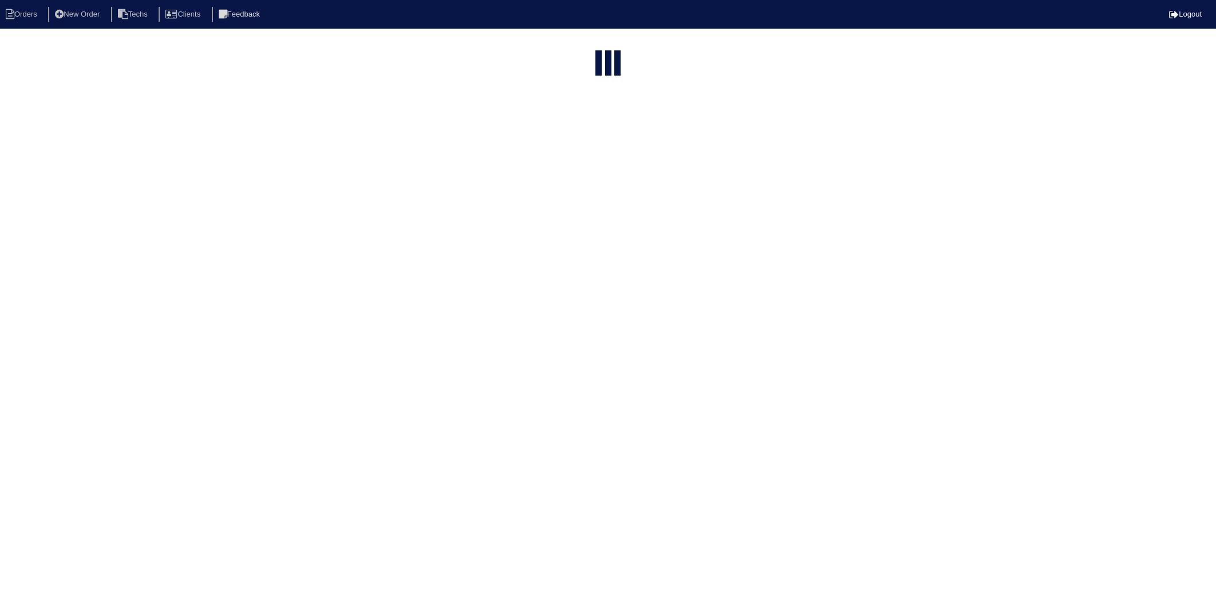
select select "15"
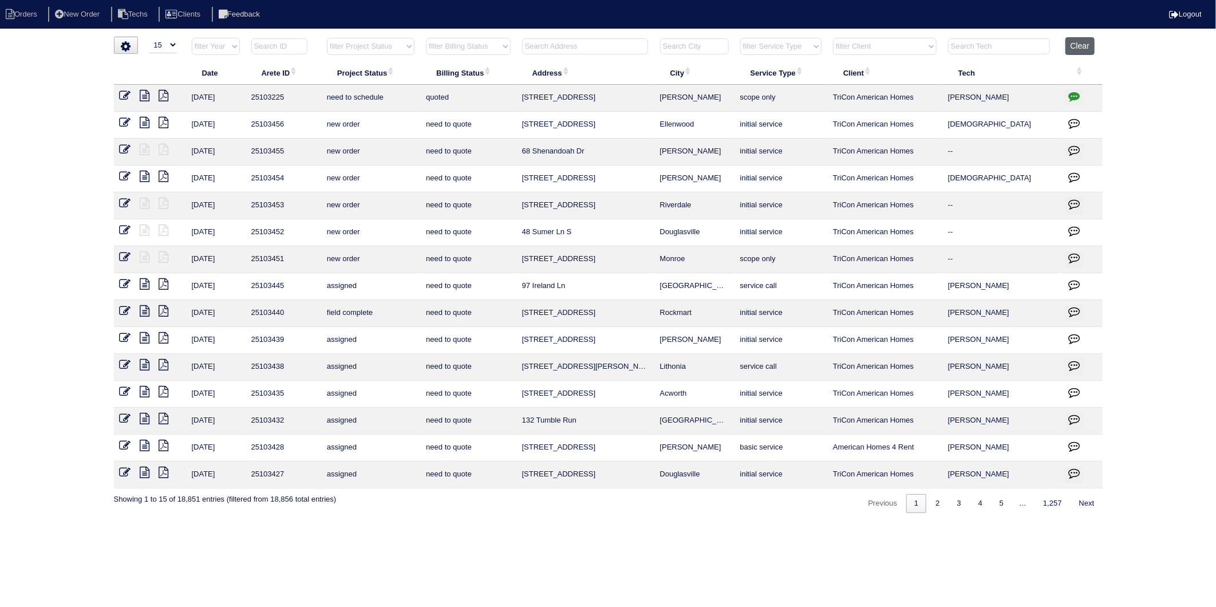
click at [1086, 50] on button "Clear" at bounding box center [1080, 46] width 29 height 18
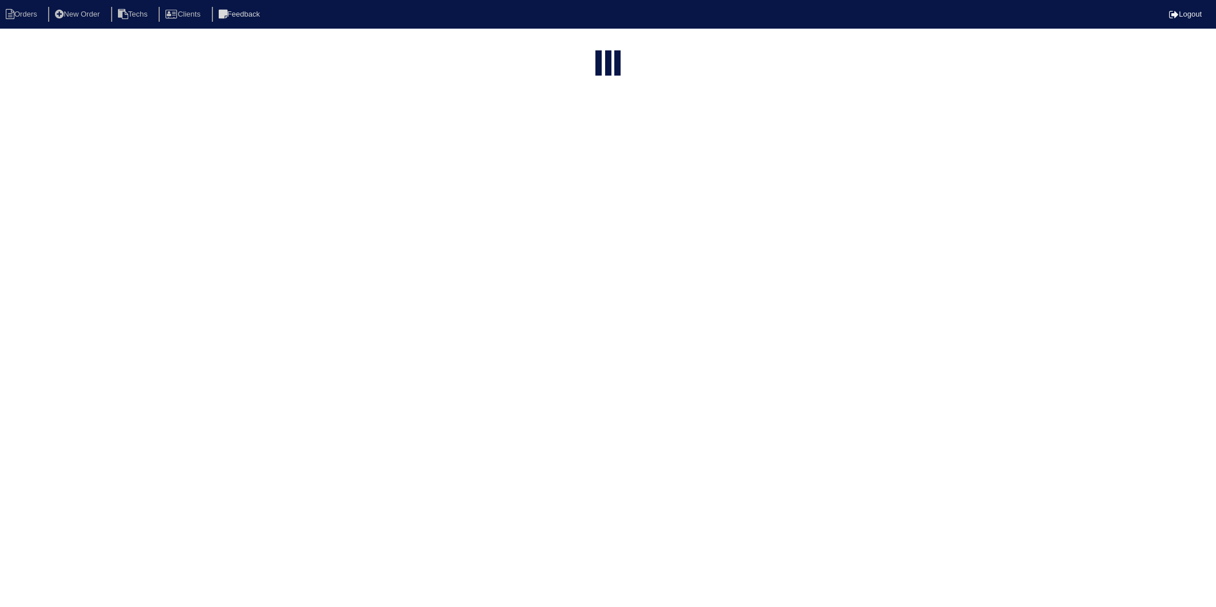
select select "15"
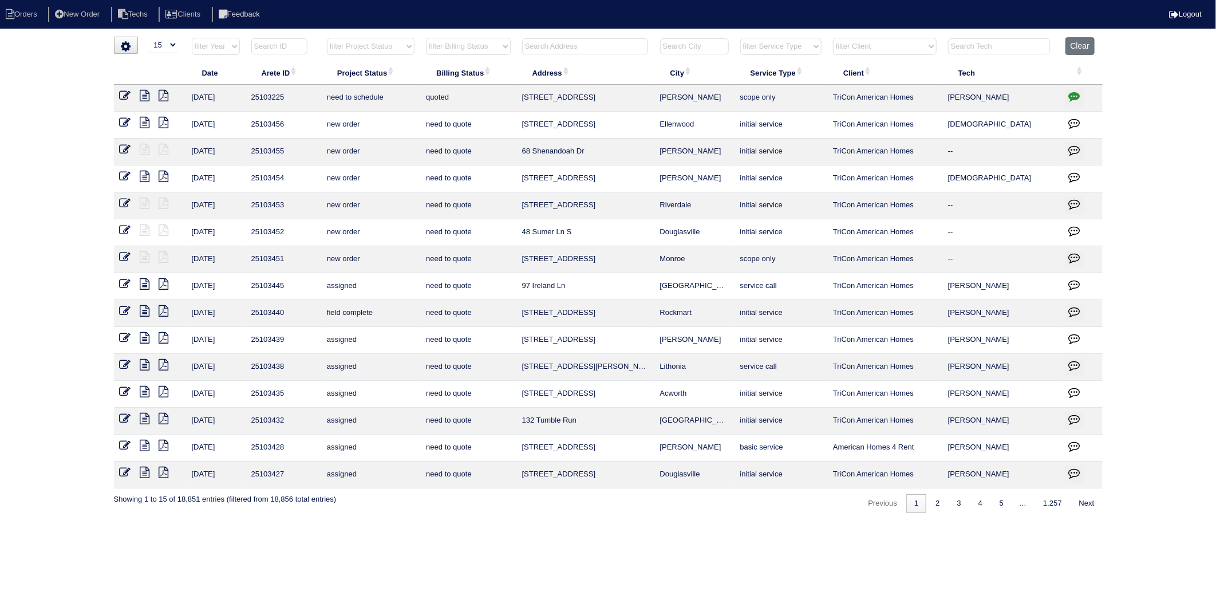
click at [484, 46] on select "filter Billing Status -- Any Billing Status -- need to quote quoted need to inv…" at bounding box center [468, 46] width 84 height 17
click at [427, 38] on select "filter Billing Status -- Any Billing Status -- need to quote quoted need to inv…" at bounding box center [468, 46] width 84 height 17
select select "need to invoice"
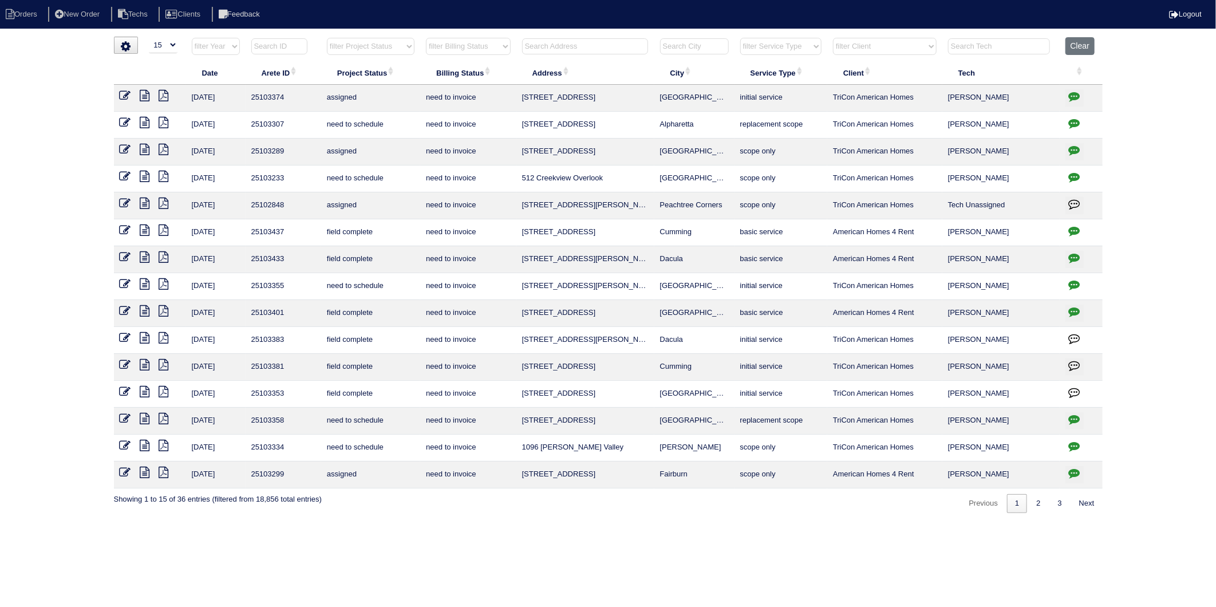
click at [554, 42] on input "text" at bounding box center [585, 46] width 126 height 16
type input "6410"
select select "need to invoice"
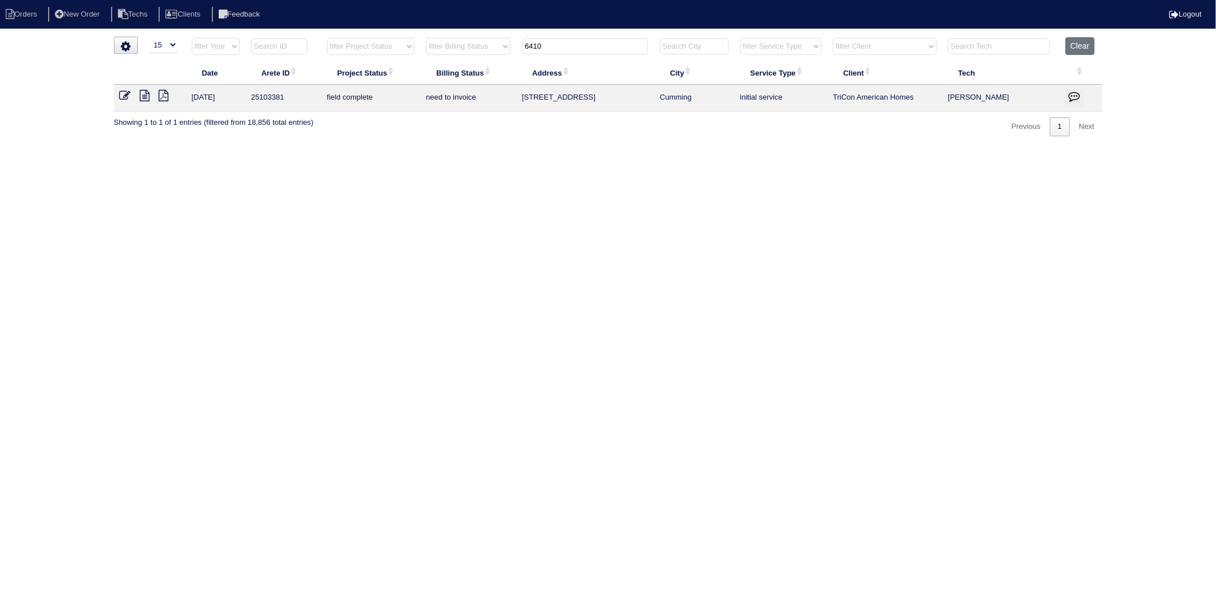
click at [125, 94] on icon at bounding box center [125, 95] width 11 height 11
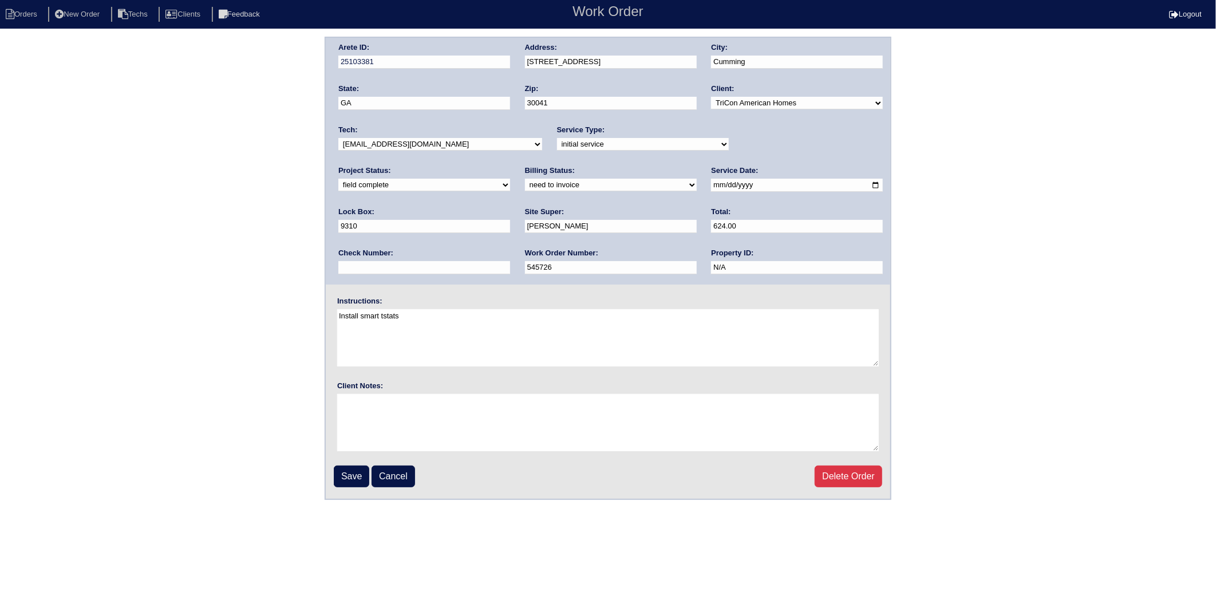
click at [525, 189] on select "need to quote quoted need to invoice invoiced paid warranty purchase order need…" at bounding box center [611, 185] width 172 height 13
select select "invoiced"
click at [525, 179] on select "need to quote quoted need to invoice invoiced paid warranty purchase order need…" at bounding box center [611, 185] width 172 height 13
click at [354, 477] on input "Save" at bounding box center [352, 477] width 36 height 22
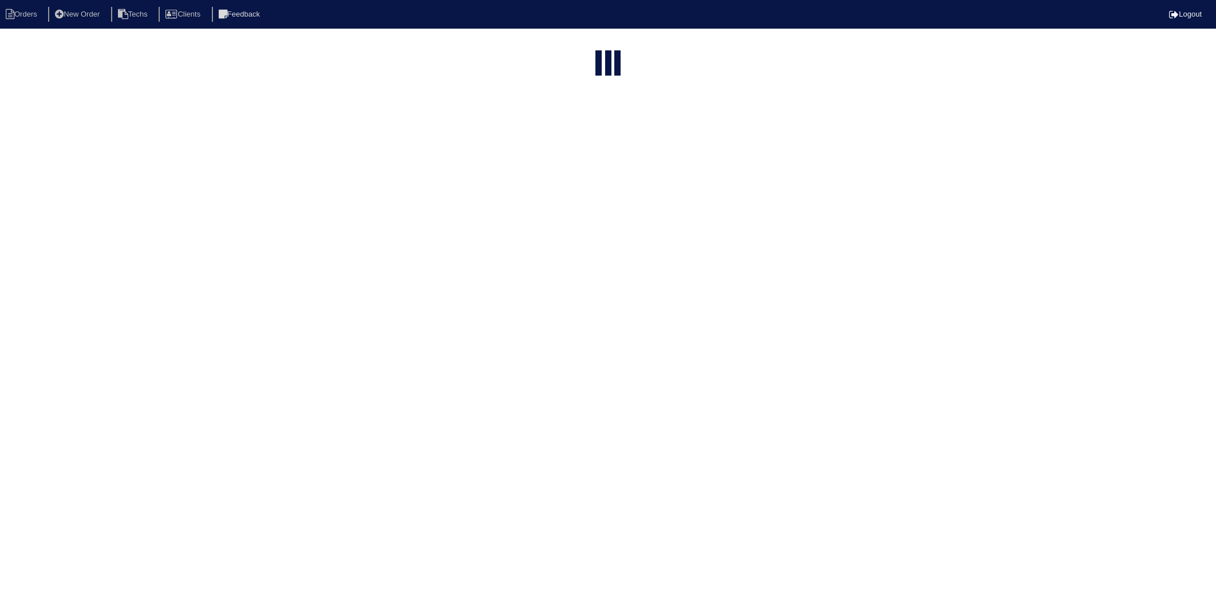
select select "15"
select select "need to invoice"
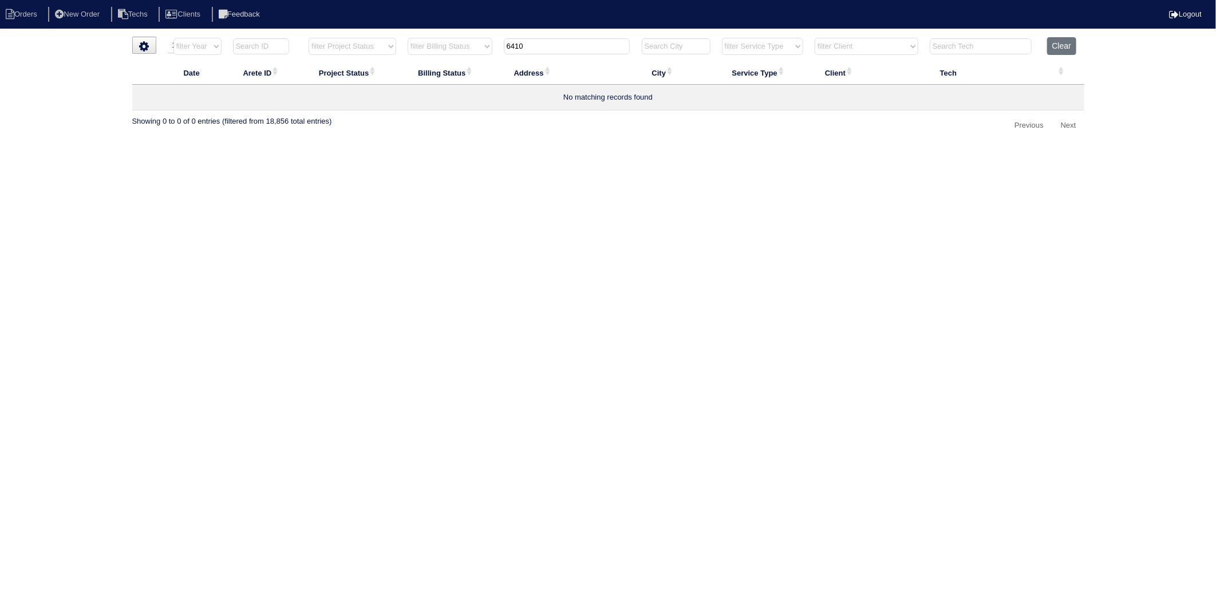
drag, startPoint x: 536, startPoint y: 49, endPoint x: 436, endPoint y: 93, distance: 109.7
click at [436, 81] on table "Date Arete ID Project Status Billing Status Address City Service Type Client Te…" at bounding box center [608, 73] width 952 height 73
type input "15"
select select "need to invoice"
type input "15"
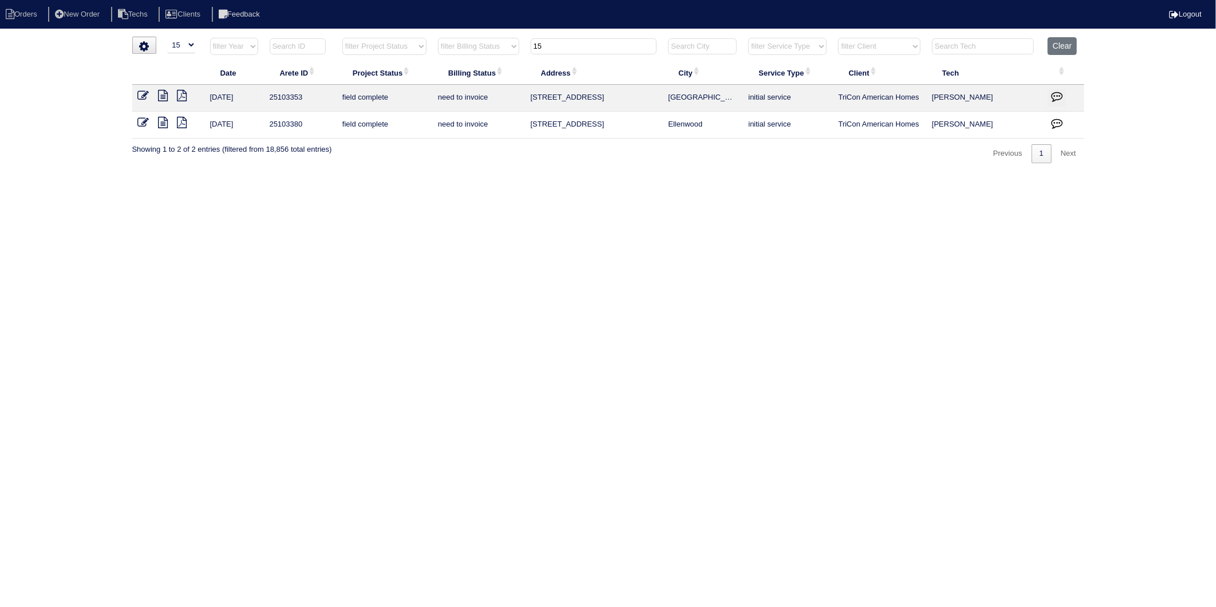
drag, startPoint x: 146, startPoint y: 94, endPoint x: 171, endPoint y: 90, distance: 25.0
click at [146, 94] on icon at bounding box center [143, 95] width 11 height 11
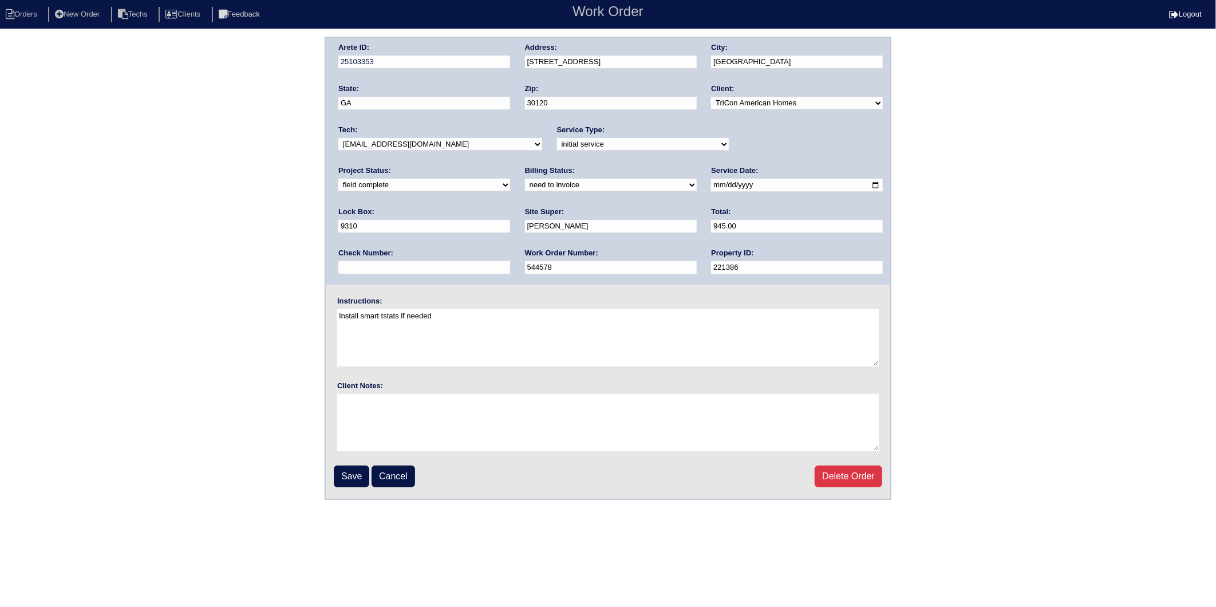
click at [525, 186] on select "need to quote quoted need to invoice invoiced paid warranty purchase order need…" at bounding box center [611, 185] width 172 height 13
select select "invoiced"
click at [525, 179] on select "need to quote quoted need to invoice invoiced paid warranty purchase order need…" at bounding box center [611, 185] width 172 height 13
click at [347, 470] on input "Save" at bounding box center [352, 477] width 36 height 22
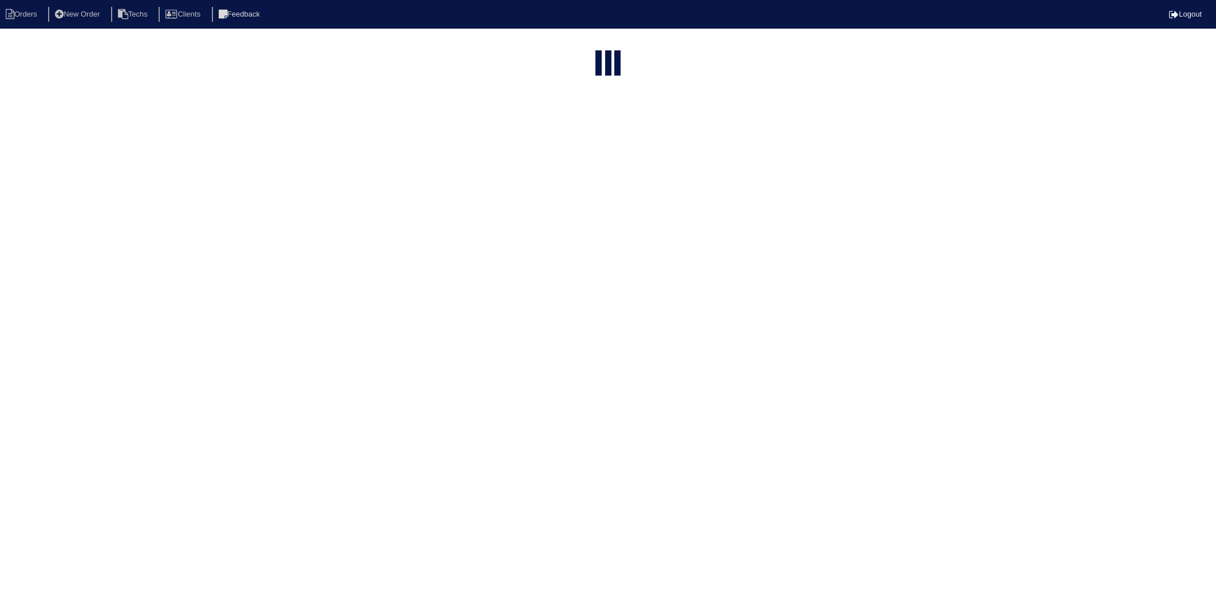
select select "15"
select select "need to invoice"
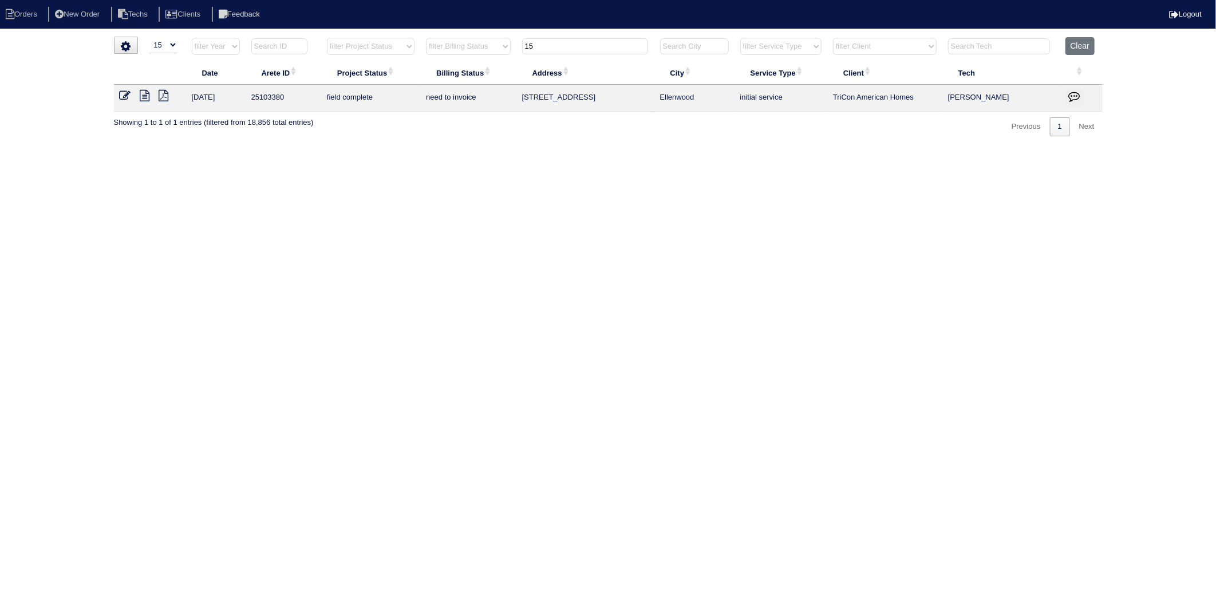
click at [576, 140] on html "Orders New Order Techs Clients Feedback Logout Orders New Order Users Clients M…" at bounding box center [608, 74] width 1216 height 148
click at [1081, 49] on button "Clear" at bounding box center [1080, 46] width 29 height 18
select select
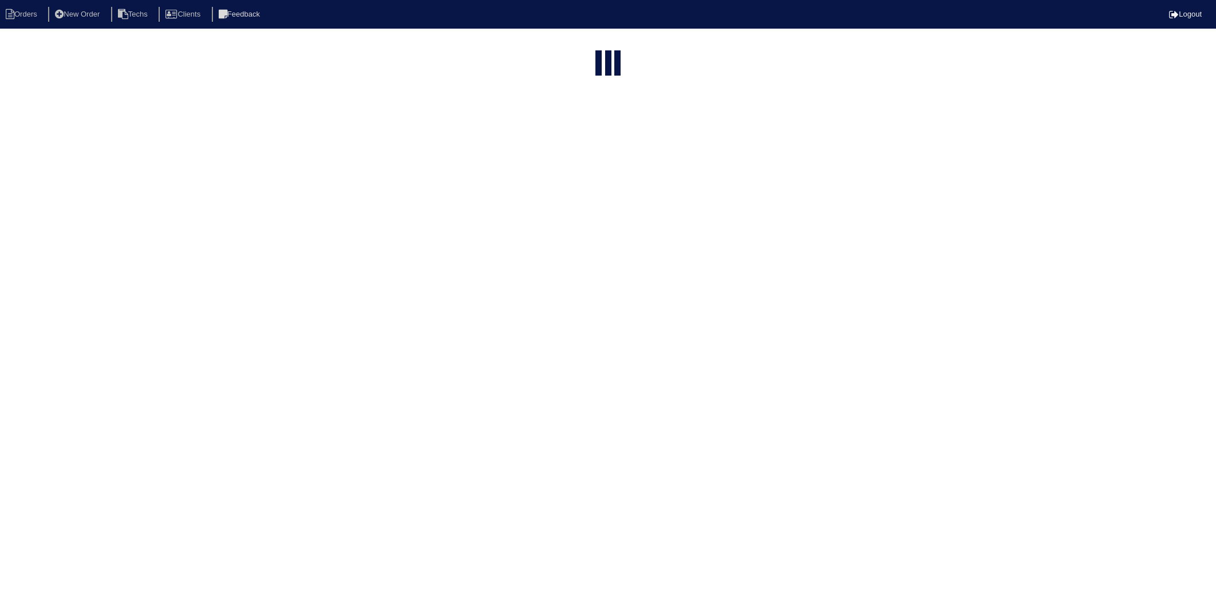
select select "15"
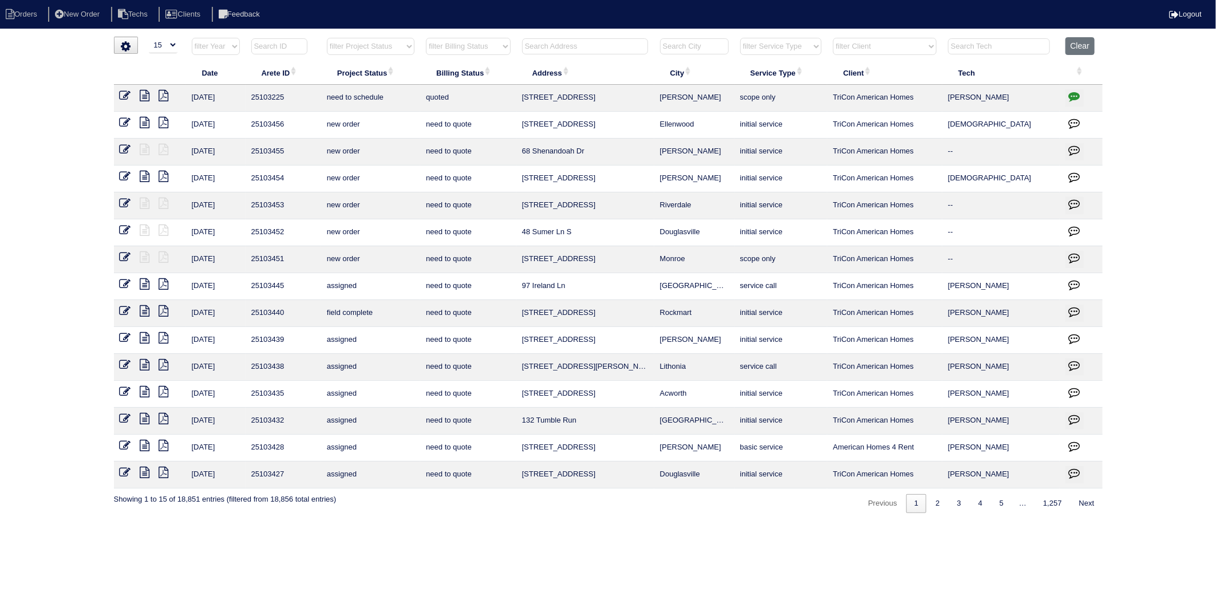
click at [542, 47] on input "text" at bounding box center [585, 46] width 126 height 16
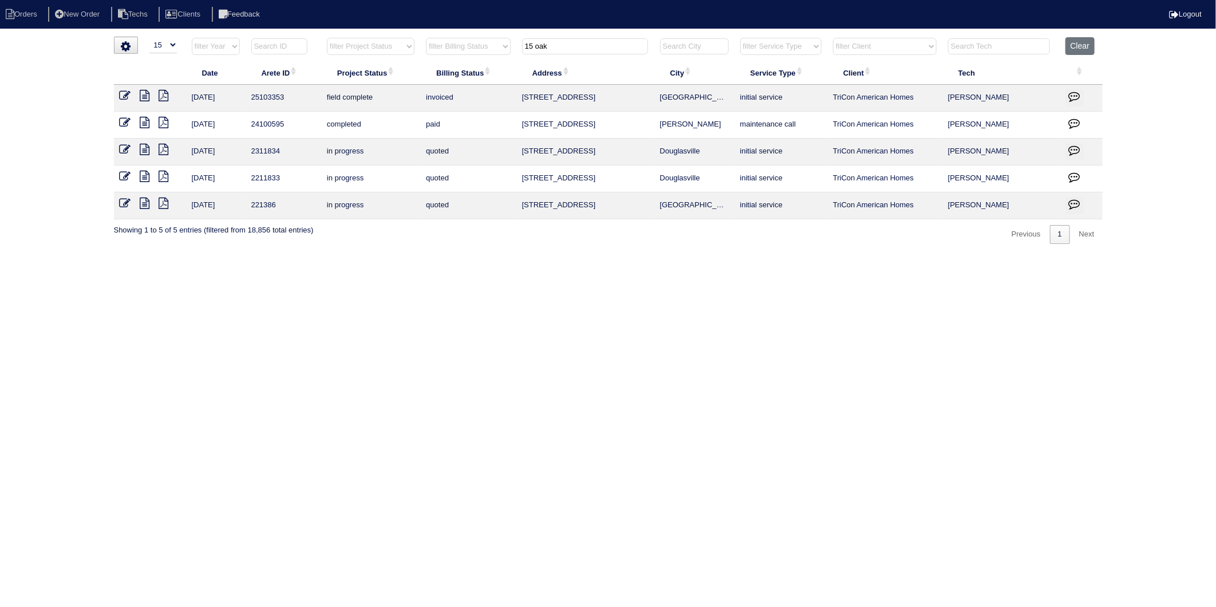
drag, startPoint x: 559, startPoint y: 50, endPoint x: 473, endPoint y: 58, distance: 86.9
click at [473, 58] on tr "filter Year -- Any Year -- 2025 2024 2023 2022 2021 2020 2019 filter Project St…" at bounding box center [608, 48] width 989 height 23
drag, startPoint x: 564, startPoint y: 44, endPoint x: 454, endPoint y: 70, distance: 113.1
click at [454, 70] on table "Date Arete ID Project Status Billing Status Address City Service Type Client Te…" at bounding box center [608, 128] width 989 height 182
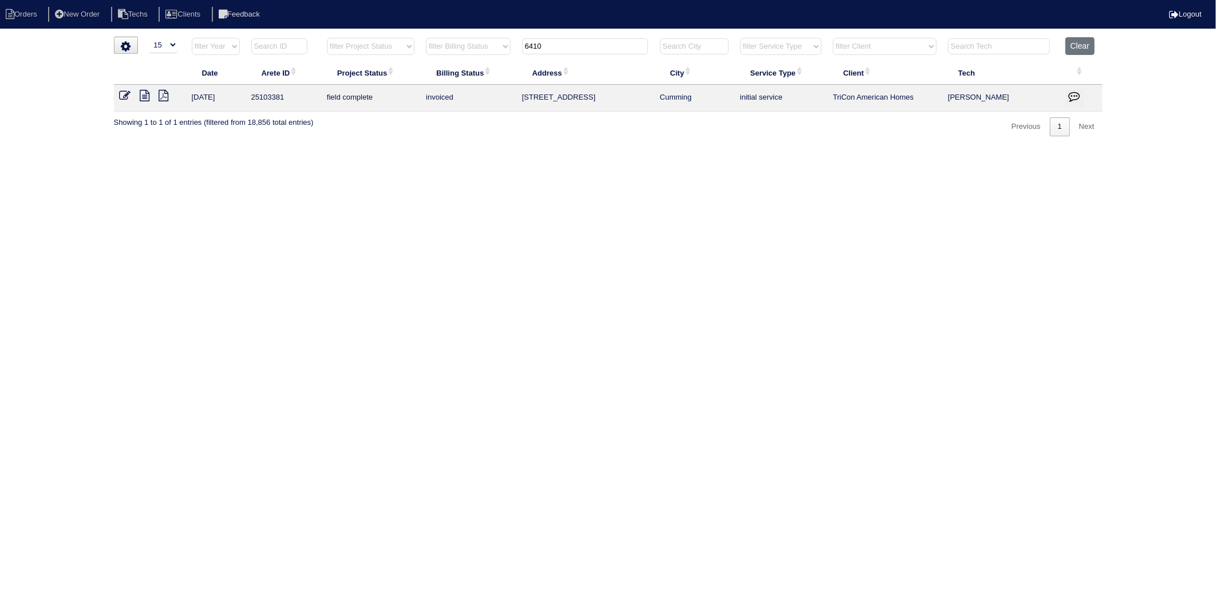
drag, startPoint x: 553, startPoint y: 46, endPoint x: 503, endPoint y: 37, distance: 51.2
click at [503, 37] on tr "filter Year -- Any Year -- 2025 2024 2023 2022 2021 2020 2019 filter Project St…" at bounding box center [608, 48] width 989 height 23
drag, startPoint x: 553, startPoint y: 41, endPoint x: 468, endPoint y: 53, distance: 85.0
click at [473, 52] on tr "filter Year -- Any Year -- 2025 2024 2023 2022 2021 2020 2019 filter Project St…" at bounding box center [608, 48] width 989 height 23
type input "2974"
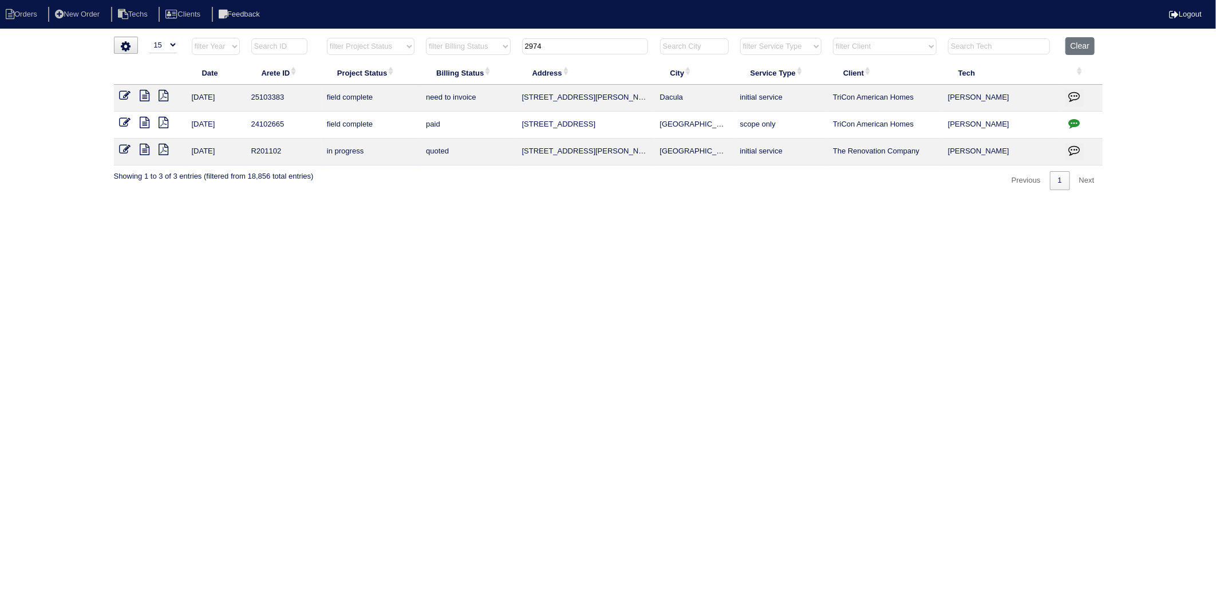
click at [125, 96] on icon at bounding box center [125, 95] width 11 height 11
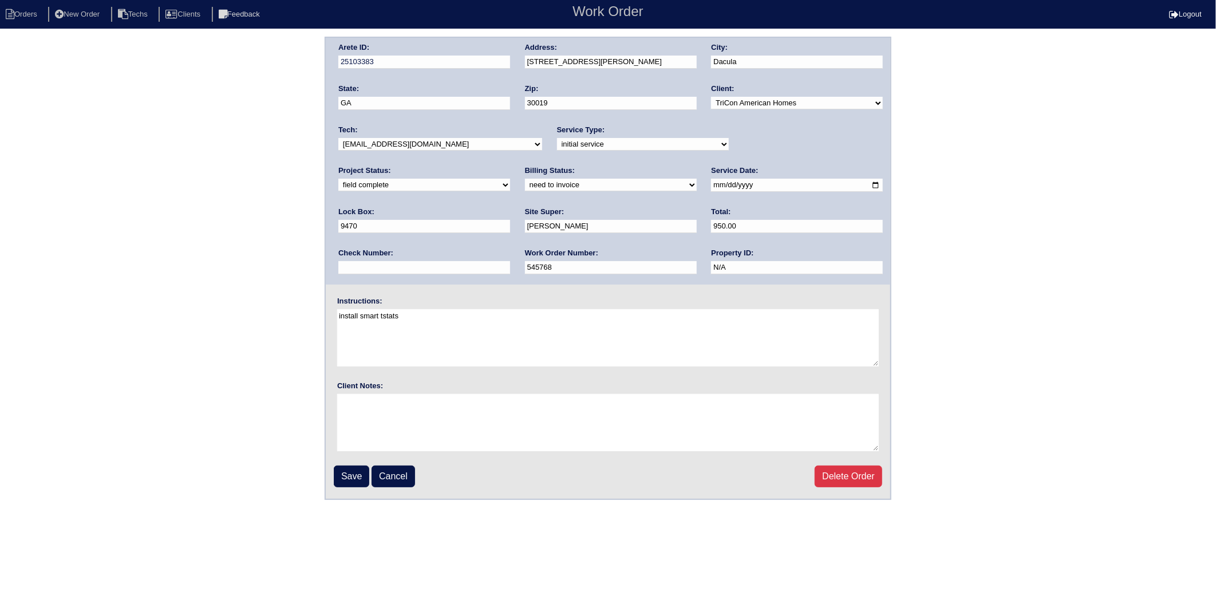
click at [525, 187] on select "need to quote quoted need to invoice invoiced paid warranty purchase order need…" at bounding box center [611, 185] width 172 height 13
select select "invoiced"
click at [525, 179] on select "need to quote quoted need to invoice invoiced paid warranty purchase order need…" at bounding box center [611, 185] width 172 height 13
click at [342, 474] on input "Save" at bounding box center [352, 477] width 36 height 22
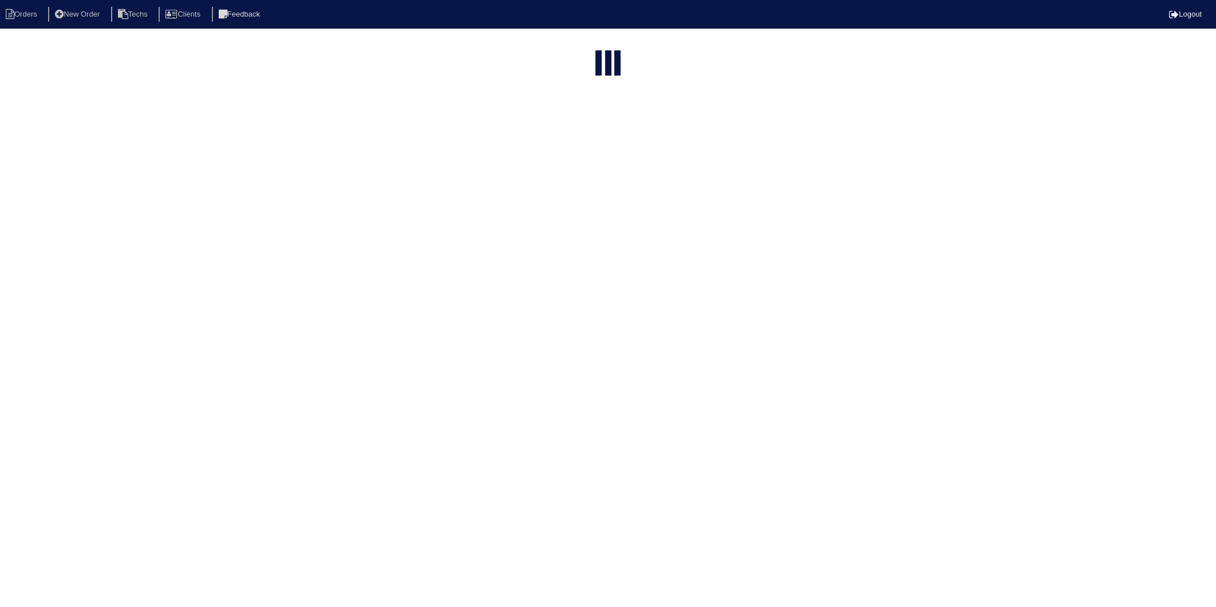
select select "15"
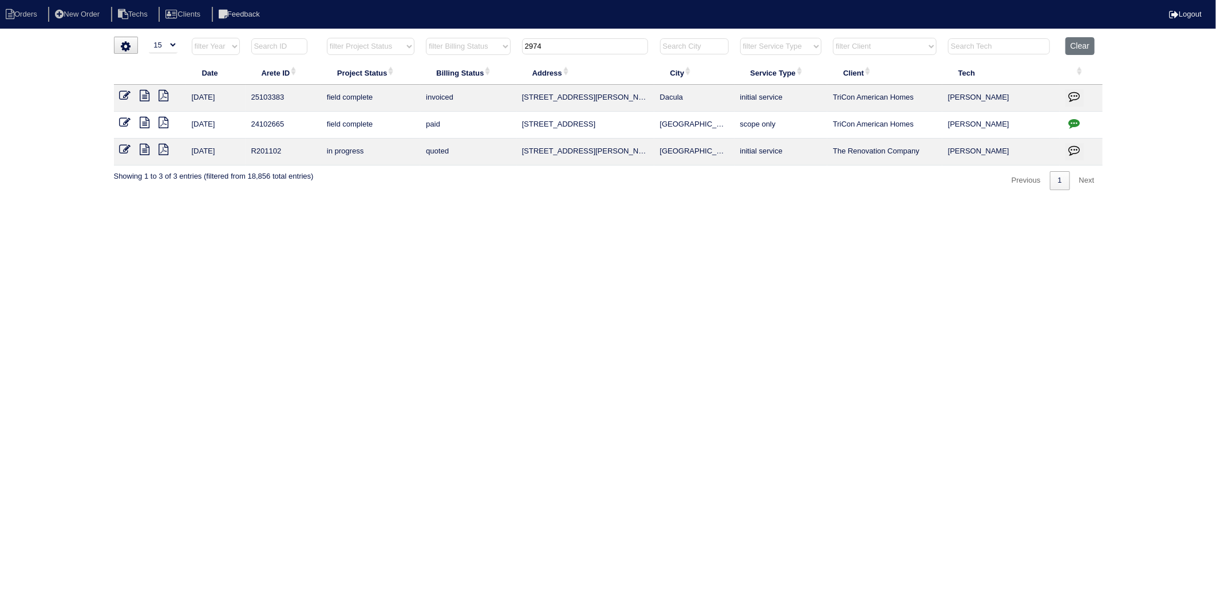
drag, startPoint x: 562, startPoint y: 46, endPoint x: 452, endPoint y: 88, distance: 117.1
click at [452, 88] on table "Date Arete ID Project Status Billing Status Address City Service Type Client Te…" at bounding box center [608, 101] width 989 height 128
type input "155"
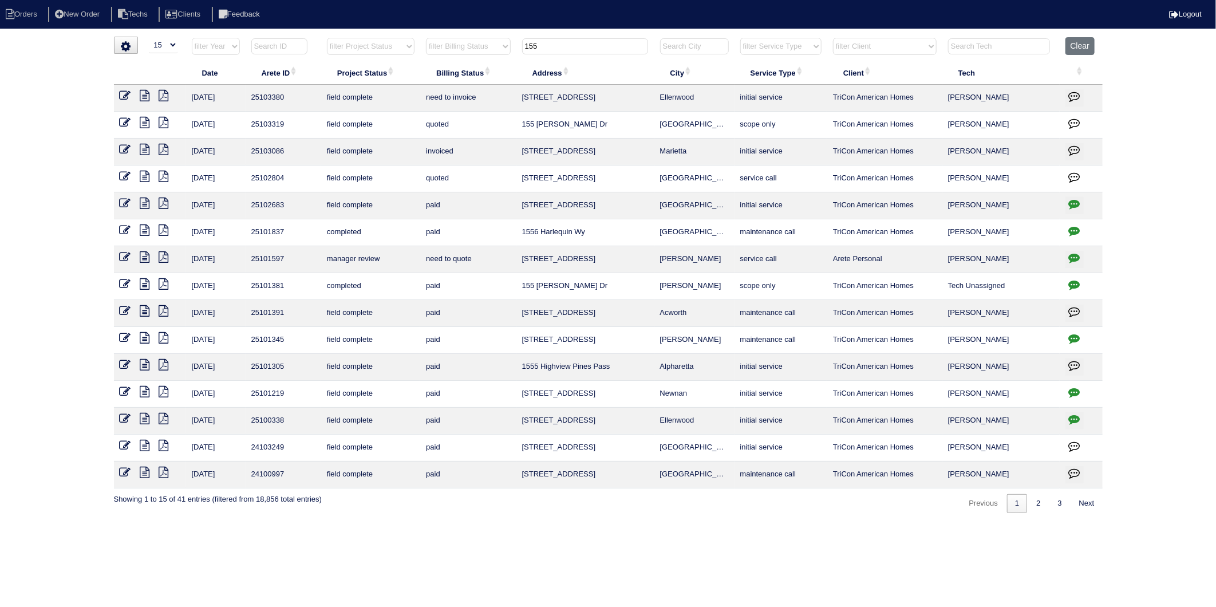
drag, startPoint x: 127, startPoint y: 92, endPoint x: 146, endPoint y: 101, distance: 21.5
click at [127, 92] on icon at bounding box center [125, 95] width 11 height 11
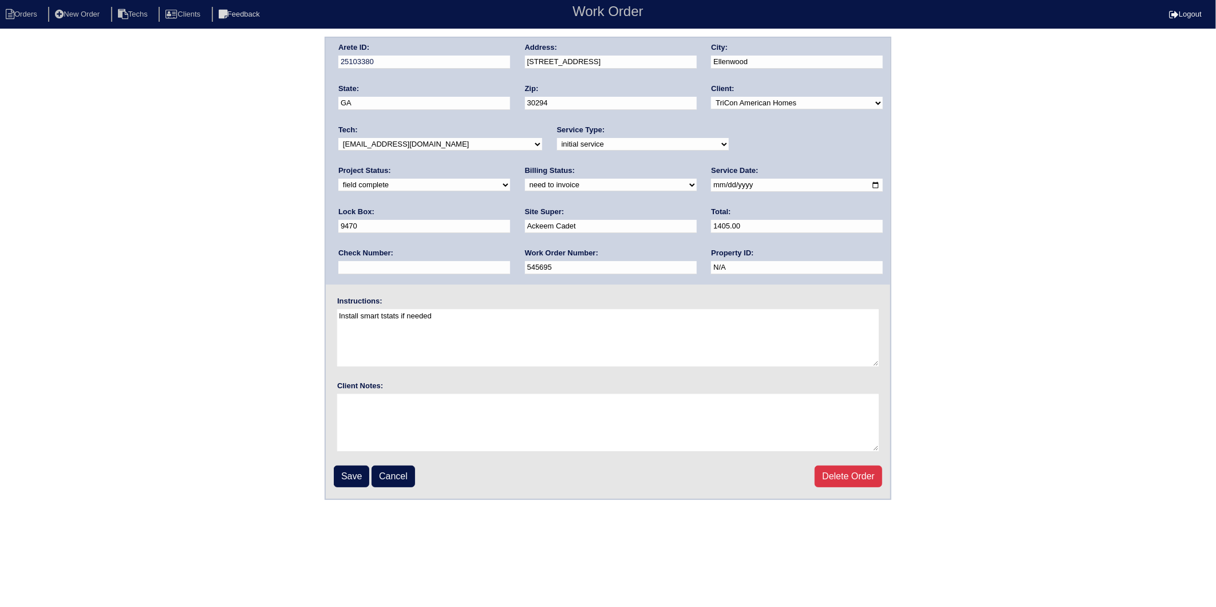
click at [525, 182] on select "need to quote quoted need to invoice invoiced paid warranty purchase order need…" at bounding box center [611, 185] width 172 height 13
select select "invoiced"
click at [525, 179] on select "need to quote quoted need to invoice invoiced paid warranty purchase order need…" at bounding box center [611, 185] width 172 height 13
drag, startPoint x: 341, startPoint y: 479, endPoint x: 360, endPoint y: 413, distance: 67.8
click at [344, 476] on input "Save" at bounding box center [352, 477] width 36 height 22
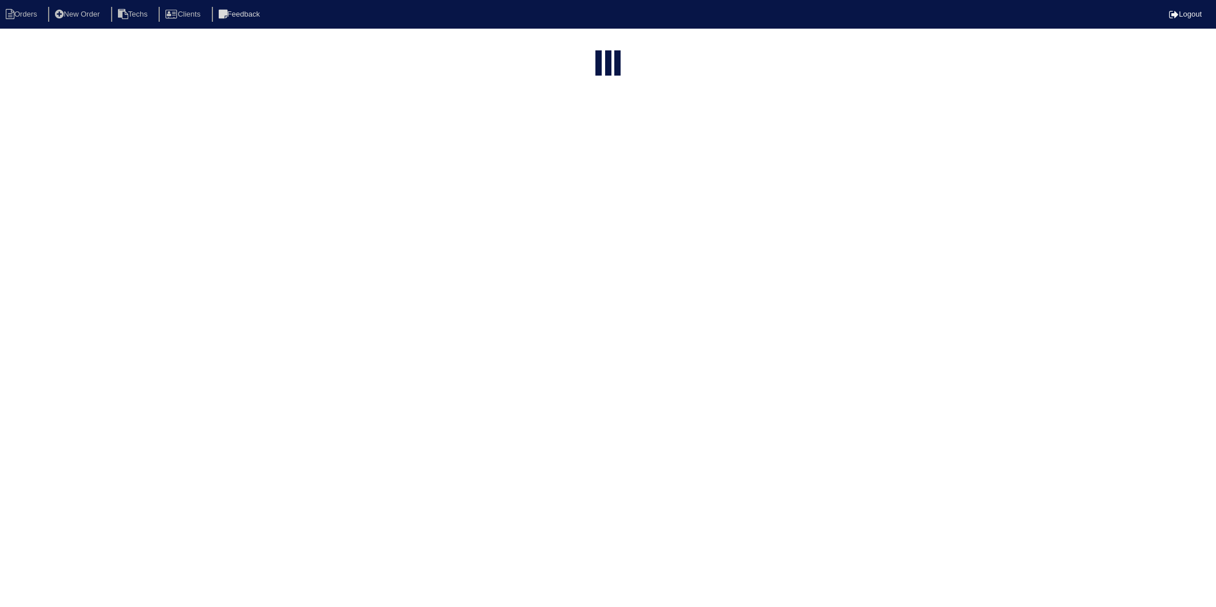
select select "15"
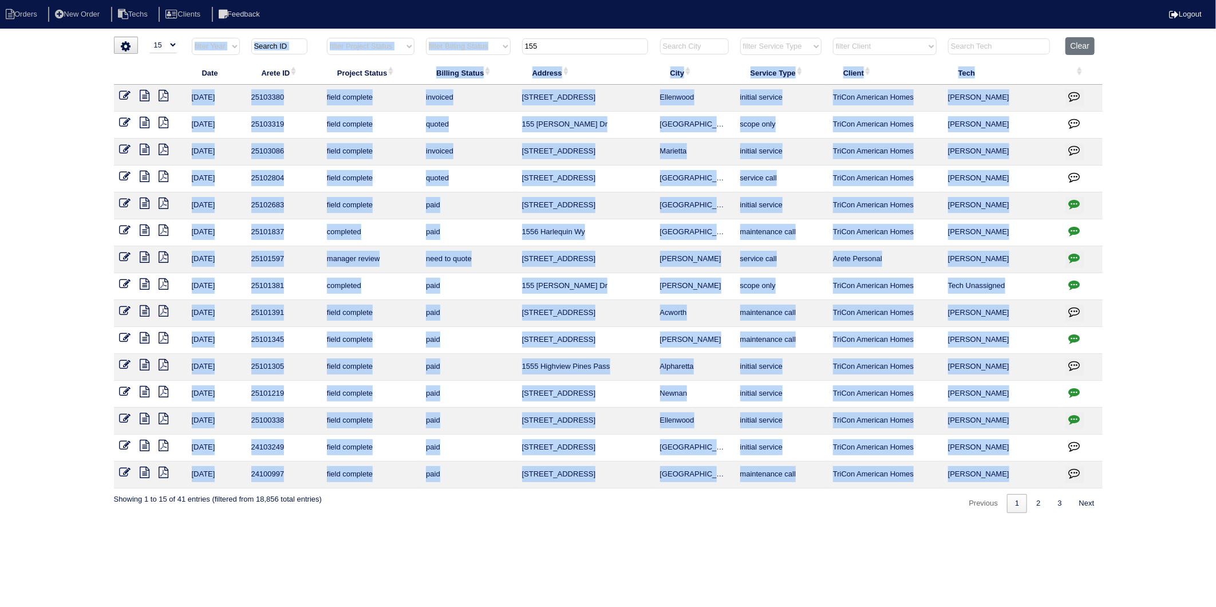
drag, startPoint x: 566, startPoint y: 54, endPoint x: 434, endPoint y: 79, distance: 134.6
click at [434, 79] on table "Date Arete ID Project Status Billing Status Address City Service Type Client Te…" at bounding box center [608, 262] width 989 height 451
drag, startPoint x: 434, startPoint y: 79, endPoint x: 549, endPoint y: 56, distance: 117.5
click at [549, 56] on th "155" at bounding box center [586, 48] width 138 height 23
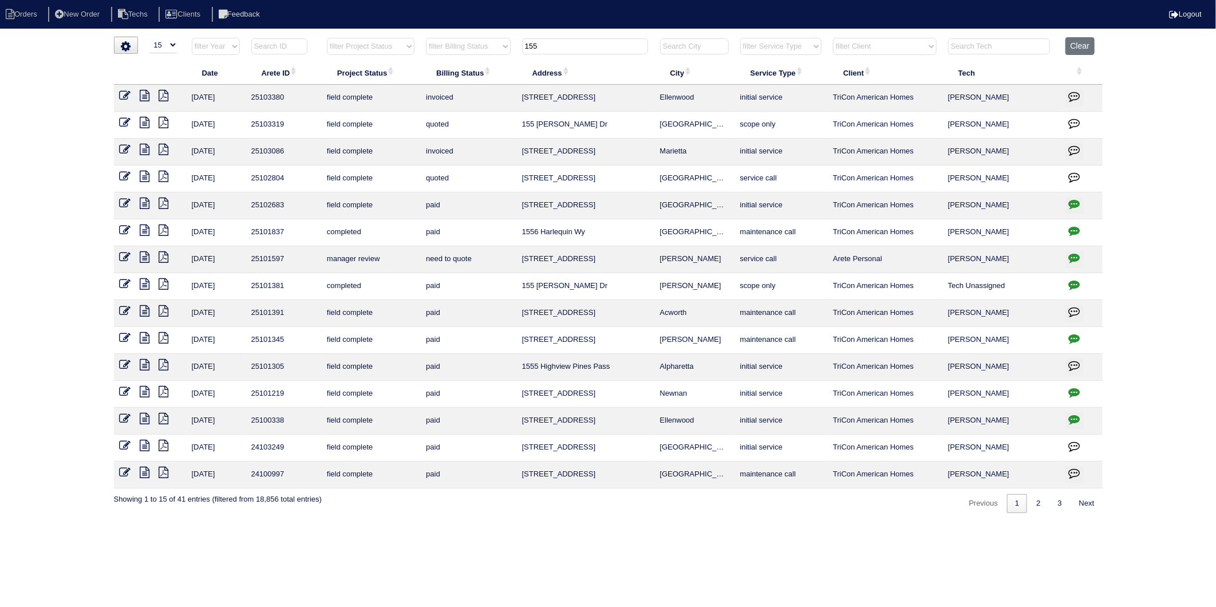
drag, startPoint x: 551, startPoint y: 44, endPoint x: 501, endPoint y: 61, distance: 53.2
click at [501, 61] on table "Date Arete ID Project Status Billing Status Address City Service Type Client Te…" at bounding box center [608, 262] width 989 height 451
type input "210"
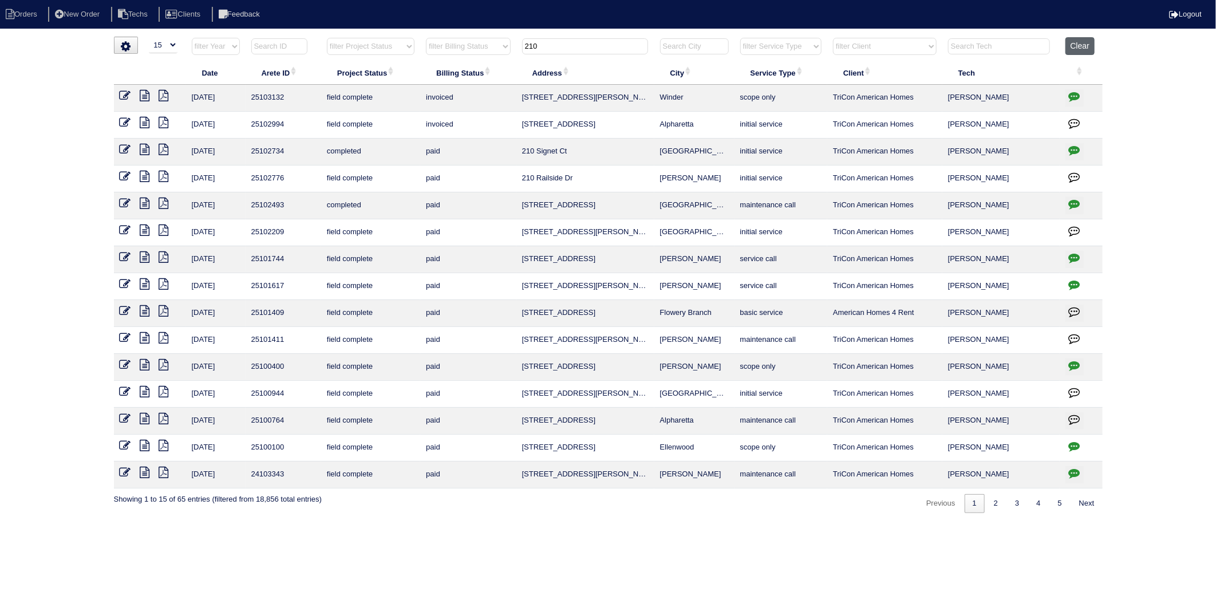
click at [1095, 41] on button "Clear" at bounding box center [1080, 46] width 29 height 18
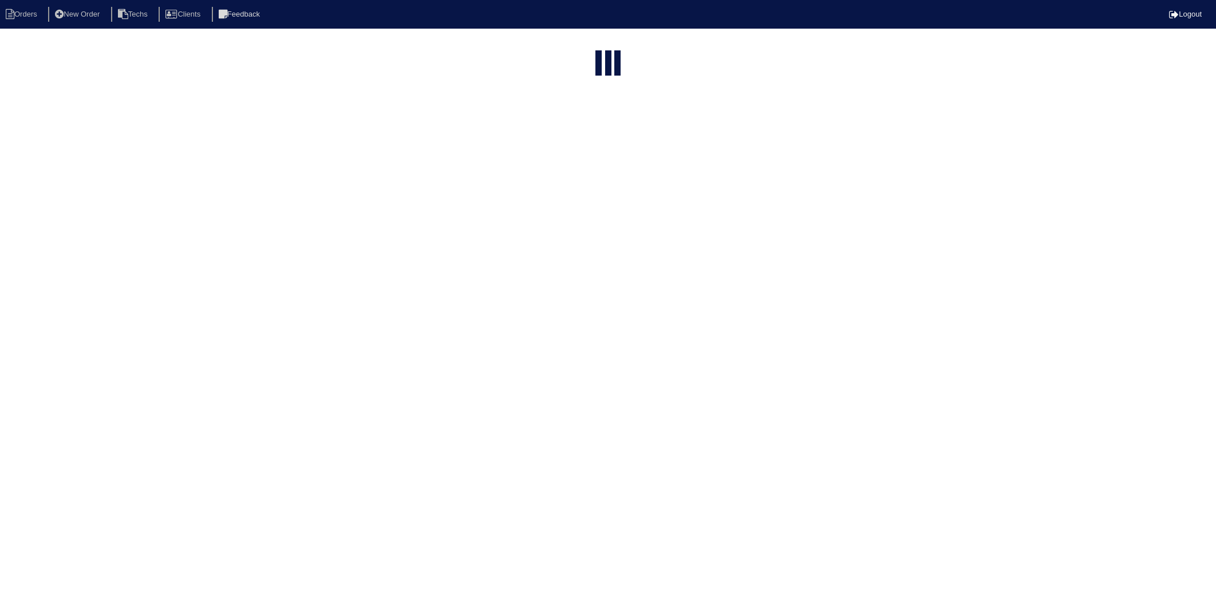
select select "15"
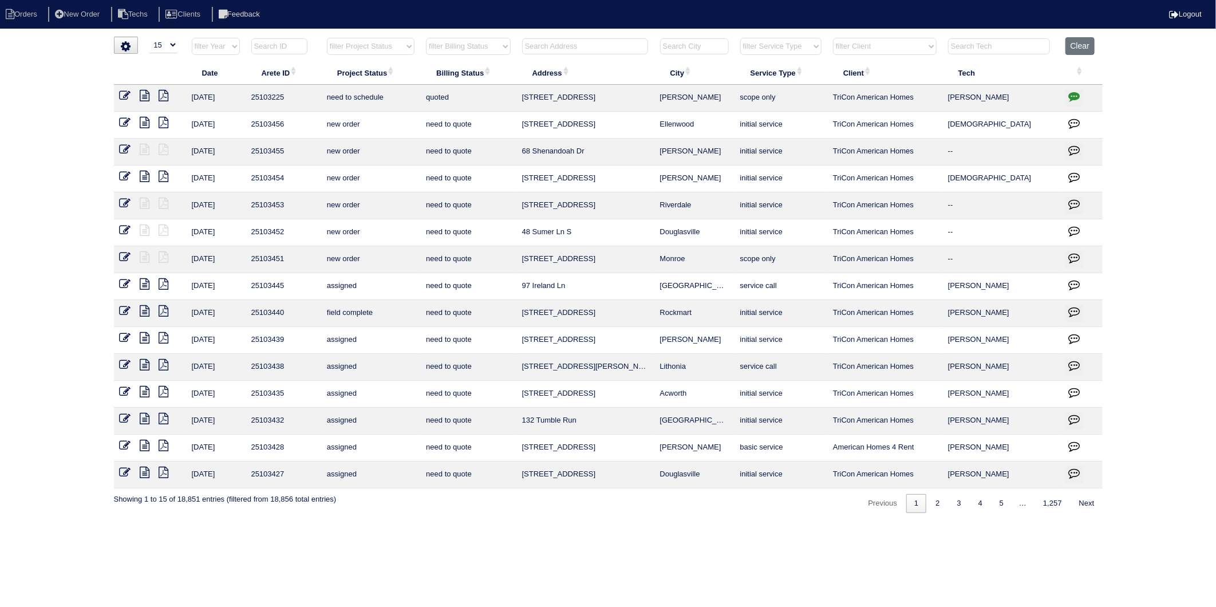
click at [475, 48] on select "filter Billing Status -- Any Billing Status -- need to quote quoted need to inv…" at bounding box center [468, 46] width 84 height 17
click at [427, 38] on select "filter Billing Status -- Any Billing Status -- need to quote quoted need to inv…" at bounding box center [468, 46] width 84 height 17
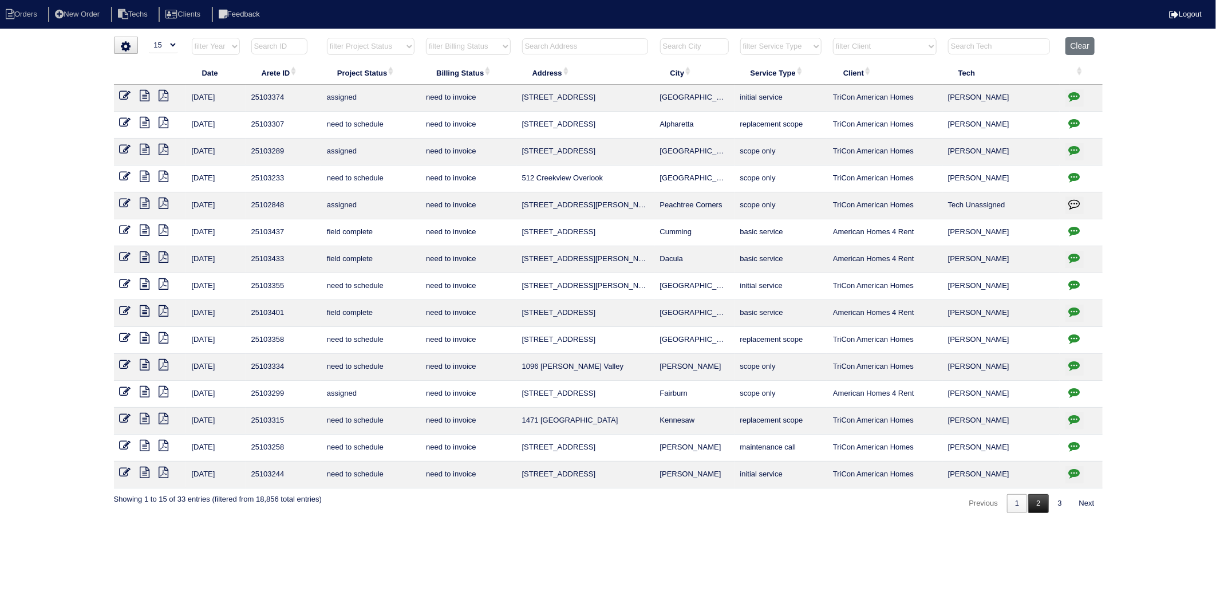
click at [1037, 507] on link "2" at bounding box center [1039, 503] width 20 height 19
select select "need to invoice"
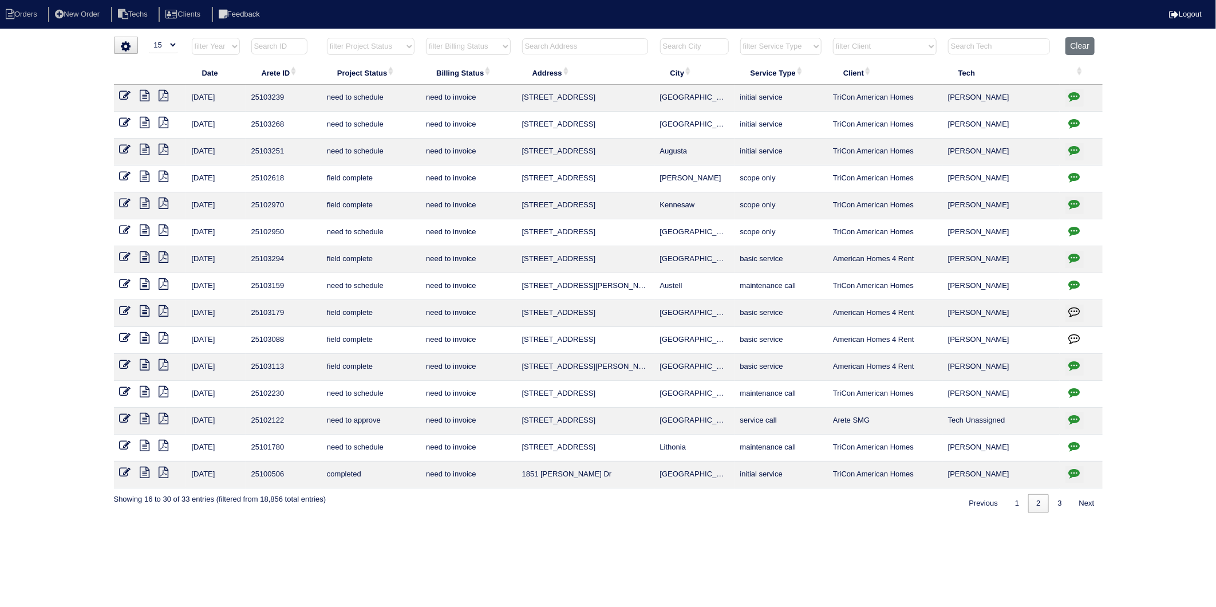
click at [555, 52] on input "text" at bounding box center [585, 46] width 126 height 16
type input "5587"
select select "need to invoice"
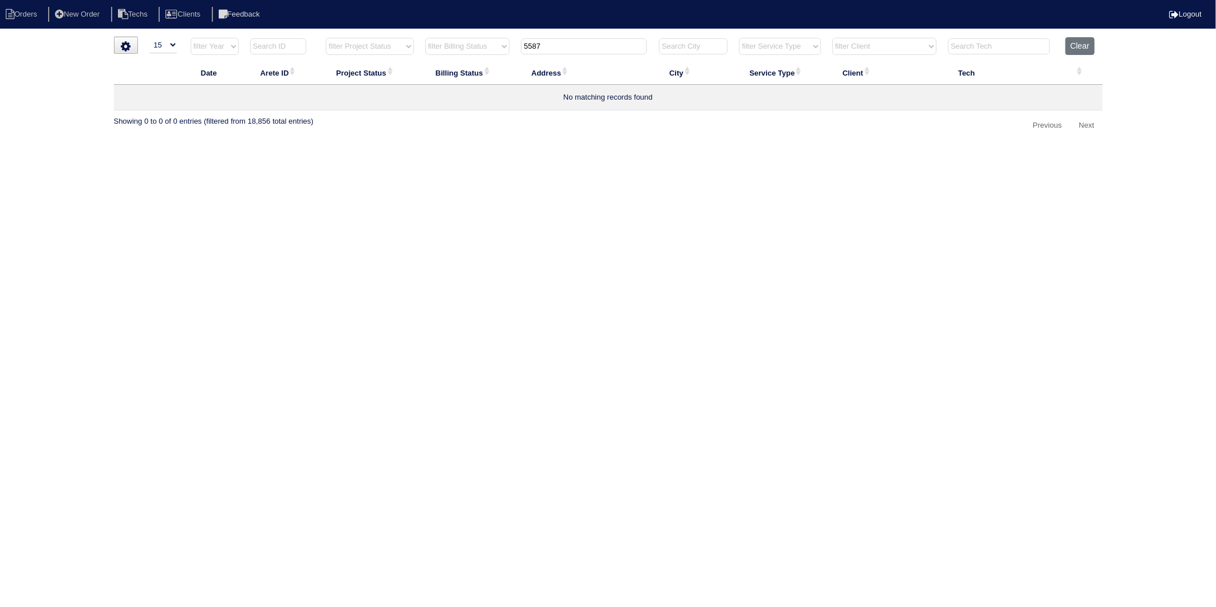
drag, startPoint x: 1084, startPoint y: 45, endPoint x: 1038, endPoint y: 58, distance: 47.8
click at [1082, 47] on button "Clear" at bounding box center [1080, 46] width 29 height 18
select select
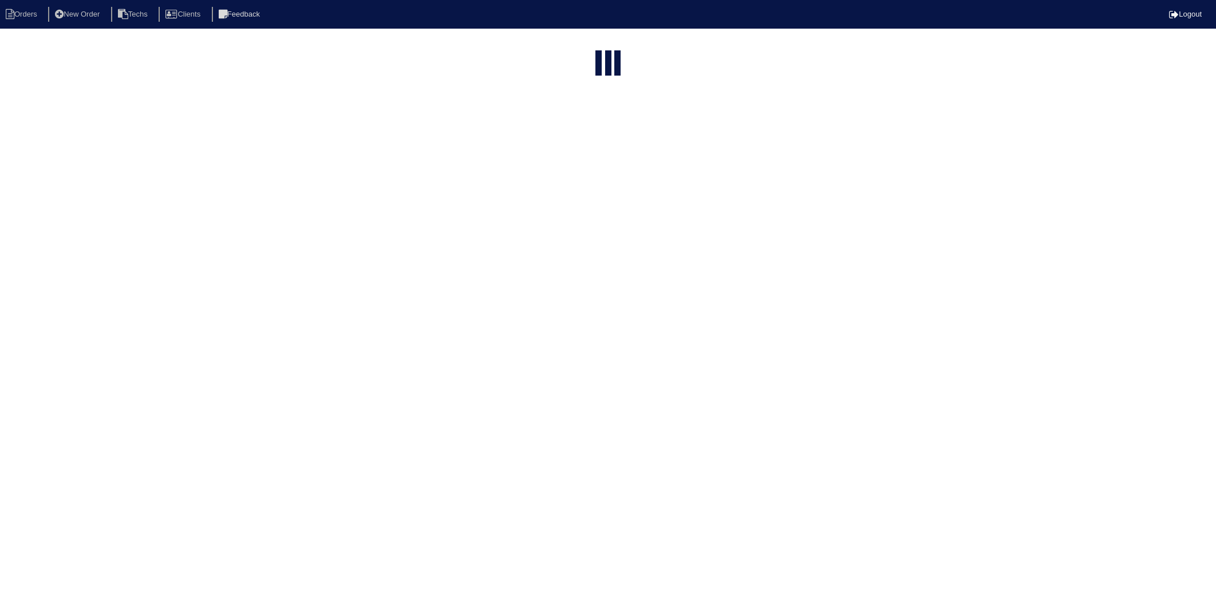
select select "15"
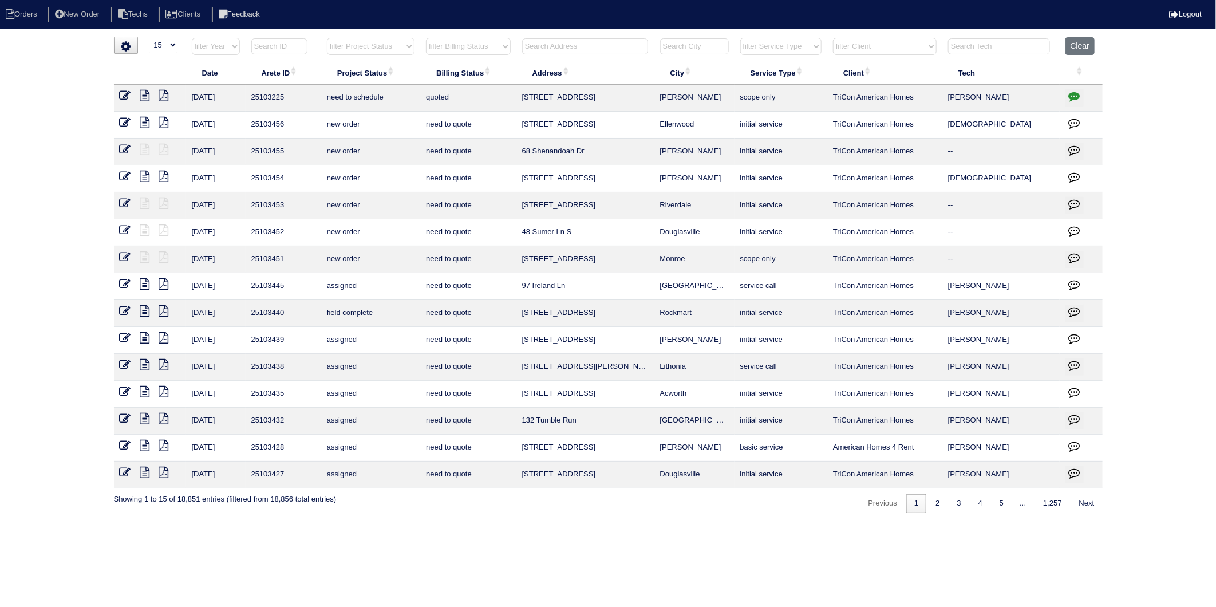
click at [574, 46] on input "text" at bounding box center [585, 46] width 126 height 16
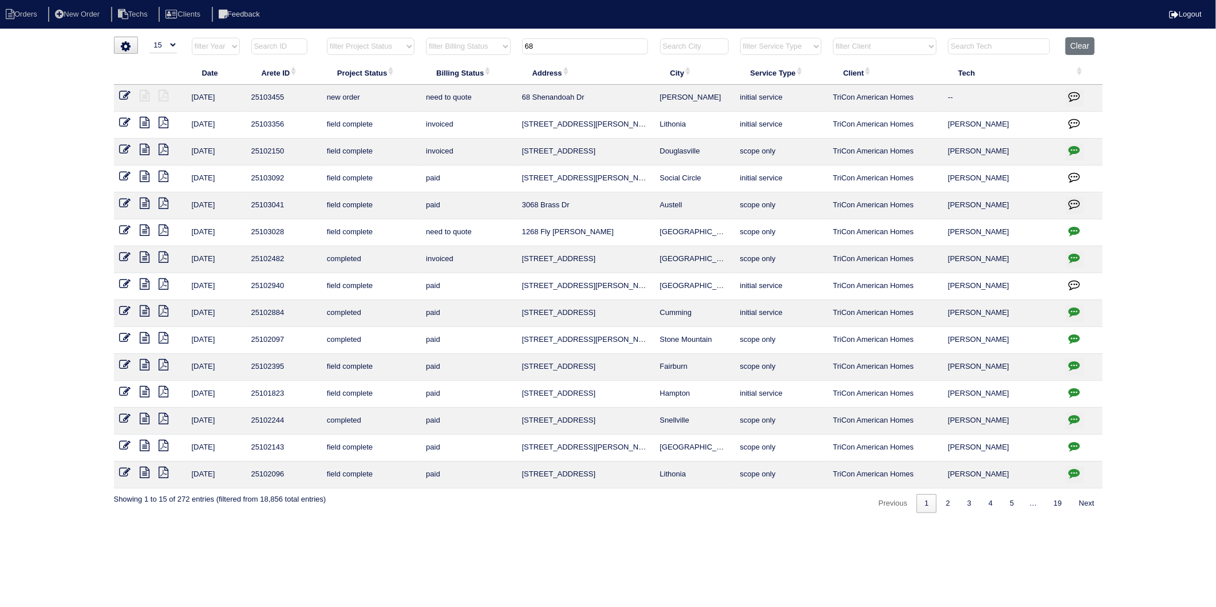
drag, startPoint x: 552, startPoint y: 47, endPoint x: 443, endPoint y: 57, distance: 109.9
click at [447, 57] on tr "filter Year -- Any Year -- 2025 2024 2023 2022 2021 2020 2019 filter Project St…" at bounding box center [608, 48] width 989 height 23
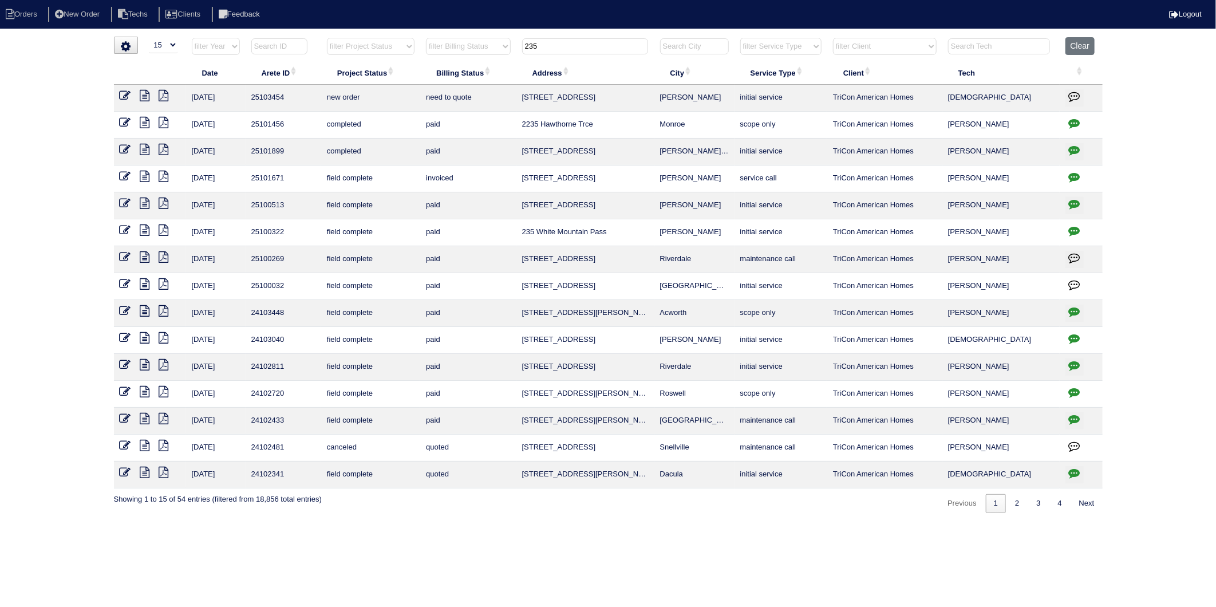
drag, startPoint x: 555, startPoint y: 50, endPoint x: 452, endPoint y: 69, distance: 104.8
click at [452, 69] on table "Date Arete ID Project Status Billing Status Address City Service Type Client Te…" at bounding box center [608, 262] width 989 height 451
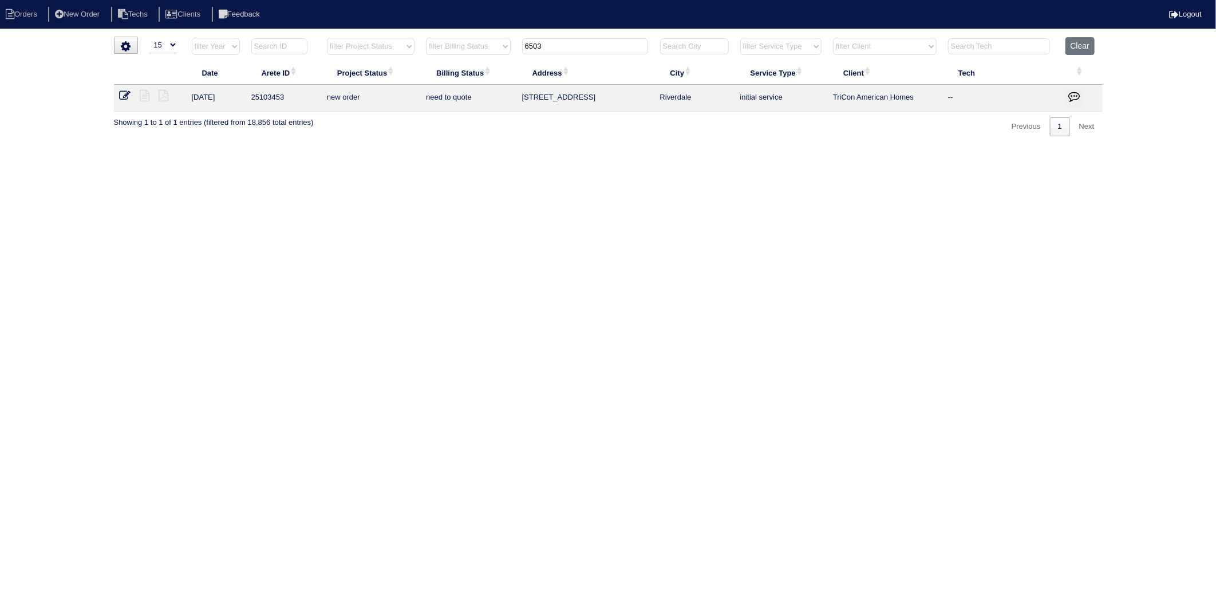
drag, startPoint x: 558, startPoint y: 48, endPoint x: 490, endPoint y: 59, distance: 69.1
click at [490, 59] on tr "filter Year -- Any Year -- 2025 2024 2023 2022 2021 2020 2019 filter Project St…" at bounding box center [608, 48] width 989 height 23
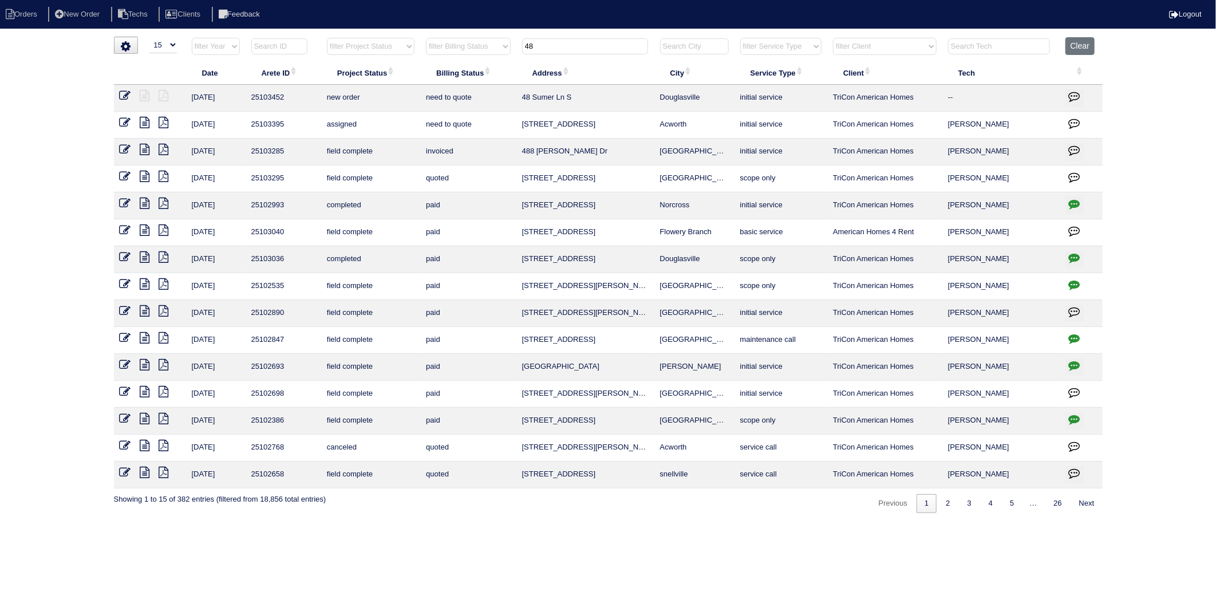
drag, startPoint x: 547, startPoint y: 48, endPoint x: 474, endPoint y: 58, distance: 74.0
click at [474, 58] on tr "filter Year -- Any Year -- 2025 2024 2023 2022 2021 2020 2019 filter Project St…" at bounding box center [608, 48] width 989 height 23
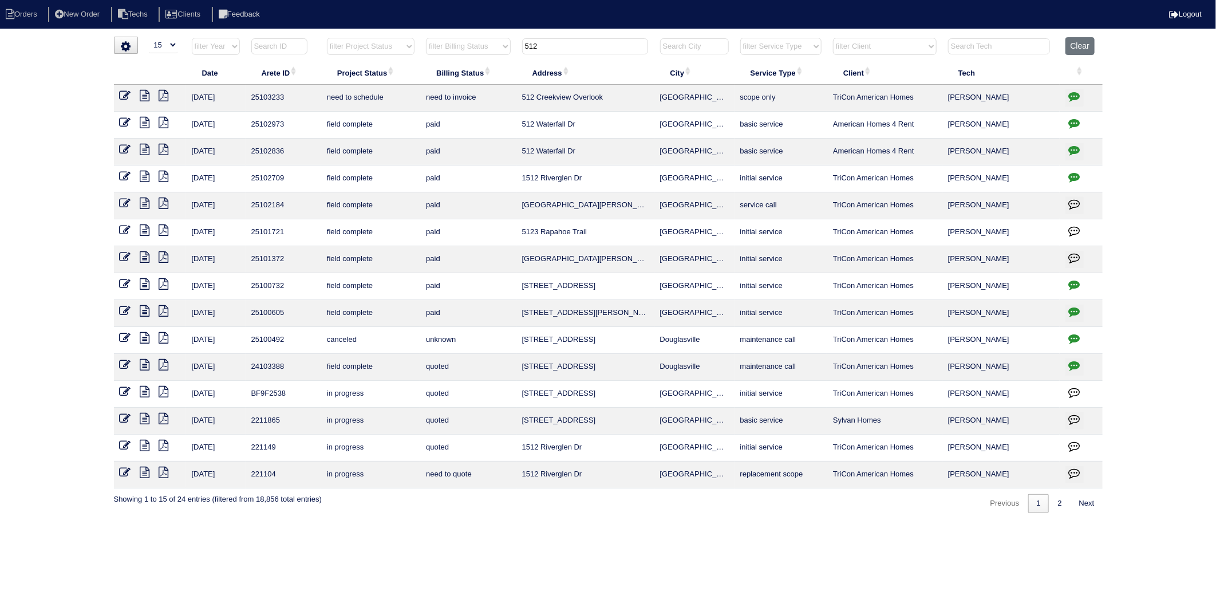
drag, startPoint x: 556, startPoint y: 46, endPoint x: 414, endPoint y: 72, distance: 144.4
click at [414, 72] on table "Date Arete ID Project Status Billing Status Address City Service Type Client Te…" at bounding box center [608, 262] width 989 height 451
type input "4286"
